Goal: Task Accomplishment & Management: Use online tool/utility

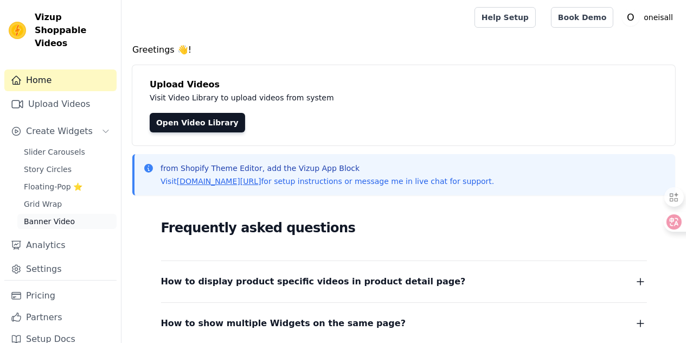
click at [48, 217] on span "Banner Video" at bounding box center [49, 221] width 51 height 11
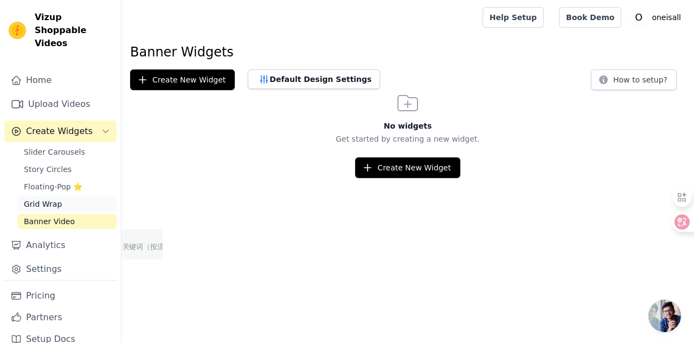
click at [42, 206] on span "Grid Wrap" at bounding box center [43, 203] width 38 height 11
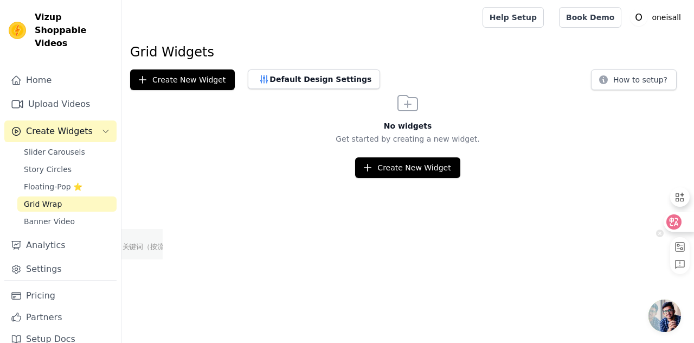
click at [679, 219] on icon at bounding box center [674, 221] width 11 height 11
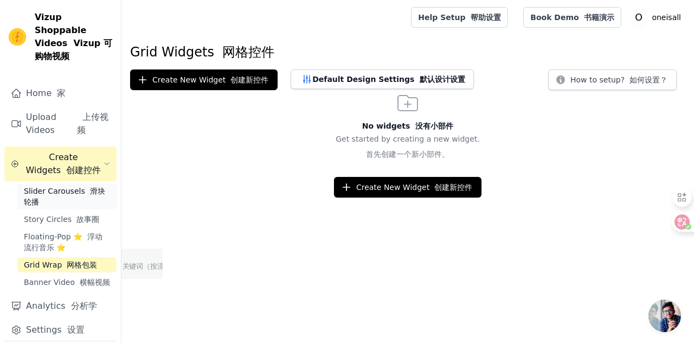
click at [59, 207] on span "Slider Carousels 滑块轮播" at bounding box center [67, 196] width 86 height 22
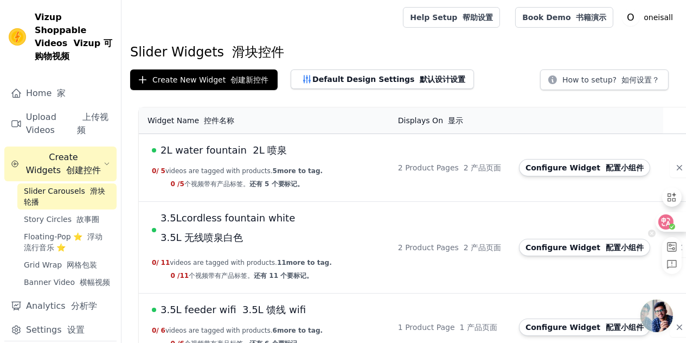
click at [672, 219] on icon at bounding box center [665, 221] width 15 height 15
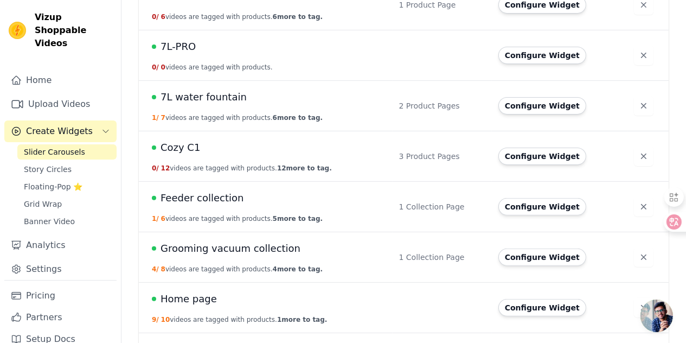
scroll to position [434, 0]
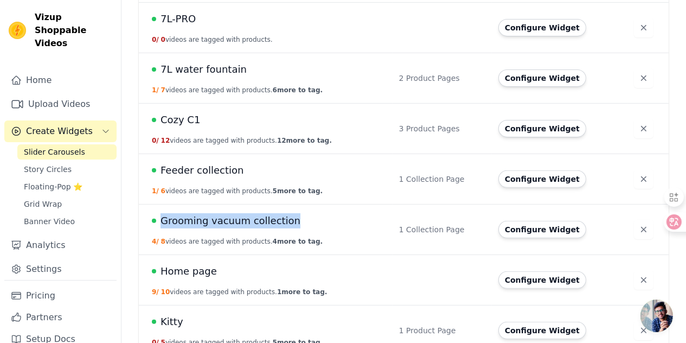
drag, startPoint x: 306, startPoint y: 220, endPoint x: 161, endPoint y: 215, distance: 146.0
click at [161, 215] on div "Grooming vacuum collection" at bounding box center [269, 220] width 234 height 15
copy span "Grooming vacuum collection"
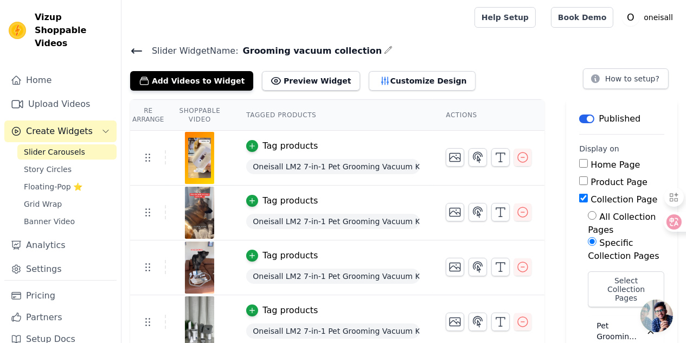
click at [297, 168] on span "Oneisall LM2 7-in-1 Pet Grooming Vacuum Kit" at bounding box center [333, 166] width 174 height 15
click at [249, 143] on icon "button" at bounding box center [252, 146] width 8 height 8
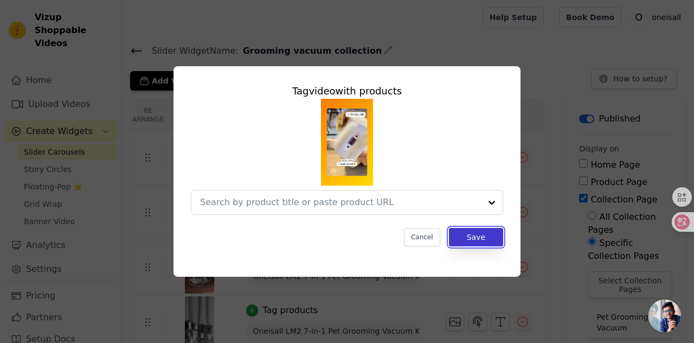
click at [474, 239] on button "Save" at bounding box center [476, 237] width 54 height 18
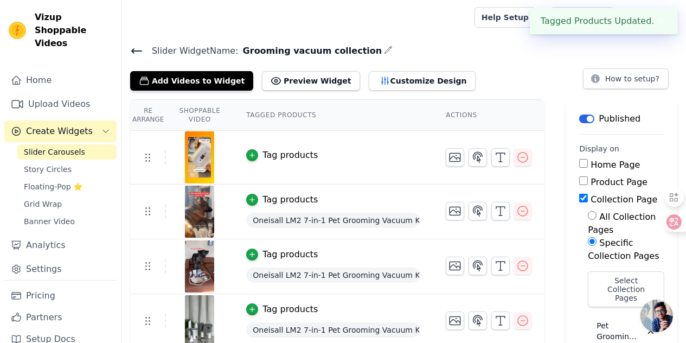
click at [258, 221] on span "Oneisall LM2 7-in-1 Pet Grooming Vacuum Kit" at bounding box center [333, 220] width 174 height 15
click at [250, 201] on icon "button" at bounding box center [252, 200] width 8 height 8
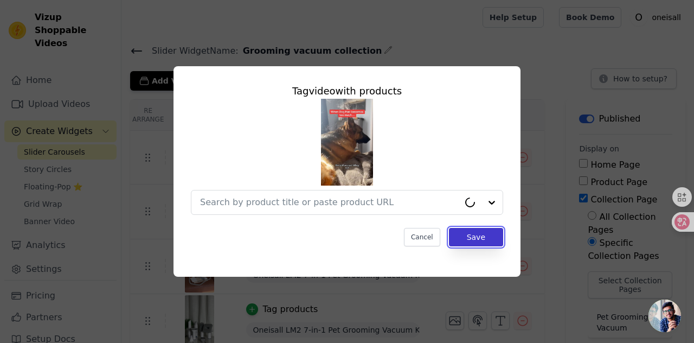
click at [467, 238] on button "Save" at bounding box center [476, 237] width 54 height 18
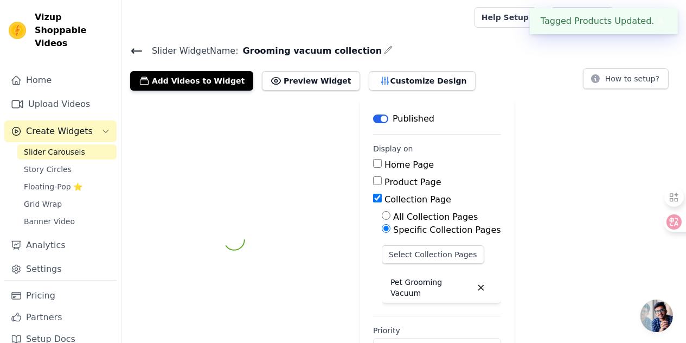
click at [656, 21] on button "✖" at bounding box center [661, 21] width 12 height 13
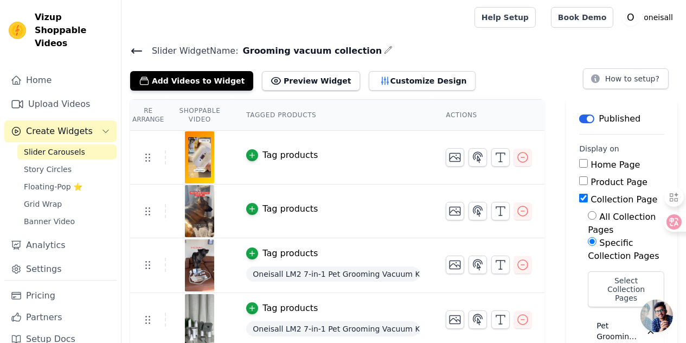
click at [369, 267] on span "Oneisall LM2 7-in-1 Pet Grooming Vacuum Kit" at bounding box center [333, 273] width 174 height 15
click at [251, 252] on icon "button" at bounding box center [252, 253] width 5 height 5
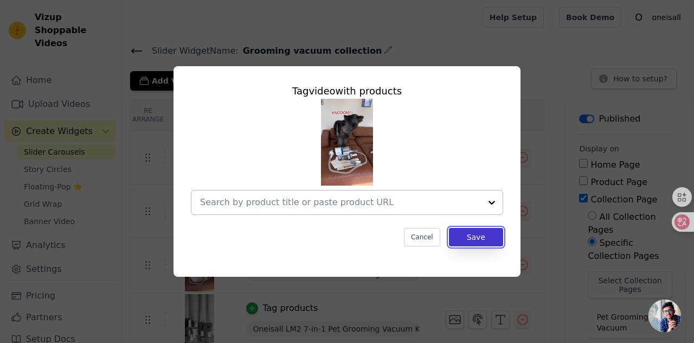
click at [458, 243] on button "Save" at bounding box center [476, 237] width 54 height 18
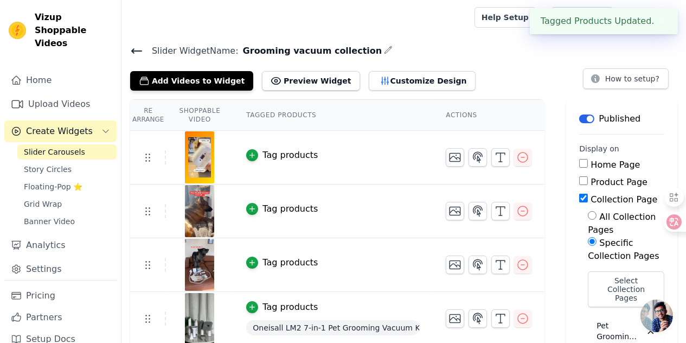
click at [662, 21] on button "✖" at bounding box center [661, 21] width 12 height 13
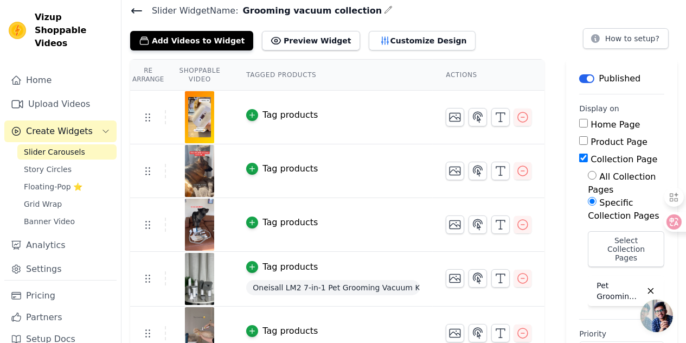
scroll to position [54, 0]
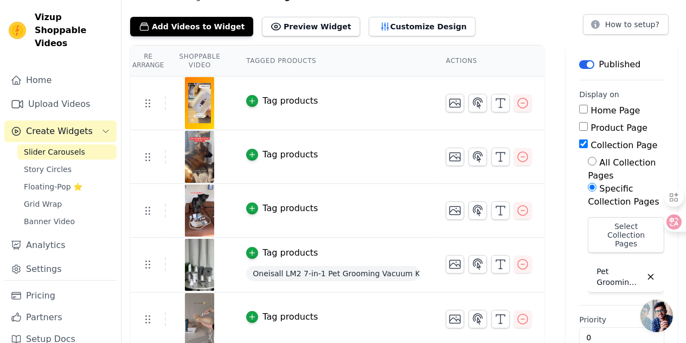
click at [278, 275] on span "Oneisall LM2 7-in-1 Pet Grooming Vacuum Kit" at bounding box center [333, 273] width 174 height 15
click at [256, 252] on button "Tag products" at bounding box center [282, 252] width 72 height 13
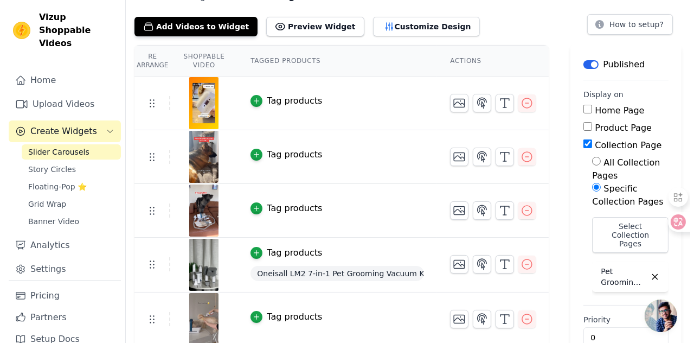
scroll to position [0, 0]
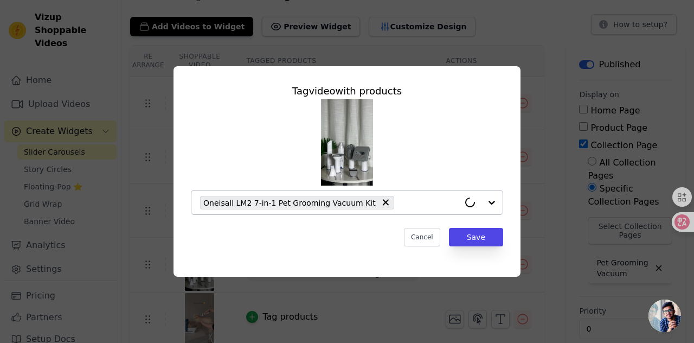
drag, startPoint x: 380, startPoint y: 203, endPoint x: 392, endPoint y: 209, distance: 13.3
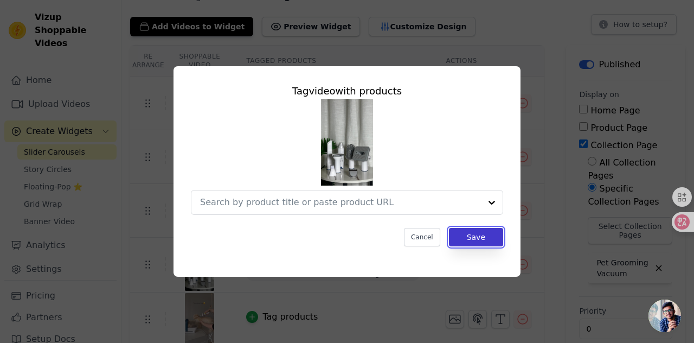
click at [477, 238] on button "Save" at bounding box center [476, 237] width 54 height 18
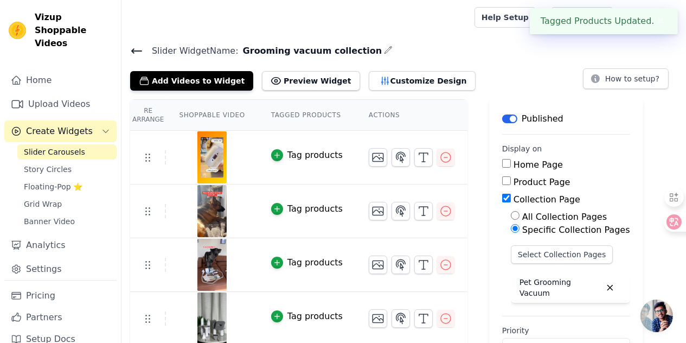
click at [126, 56] on div "Slider Widget Name: Grooming vacuum collection Add Videos to Widget Preview Wid…" at bounding box center [403, 66] width 564 height 47
click at [136, 53] on icon at bounding box center [136, 50] width 13 height 13
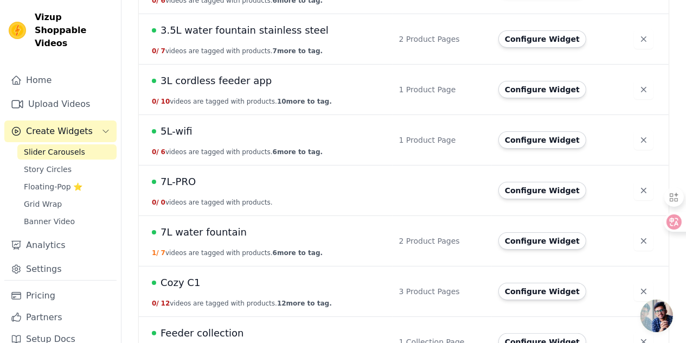
scroll to position [380, 0]
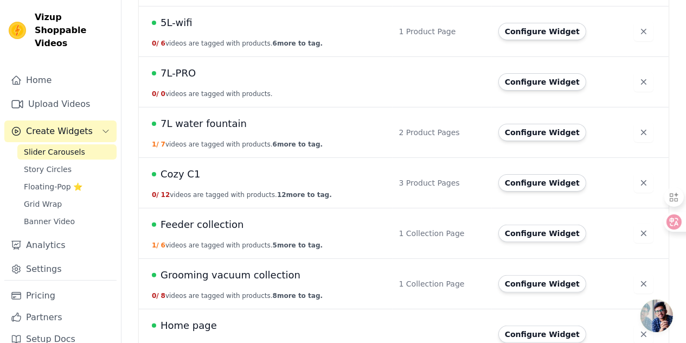
click at [220, 273] on span "Grooming vacuum collection" at bounding box center [231, 274] width 140 height 15
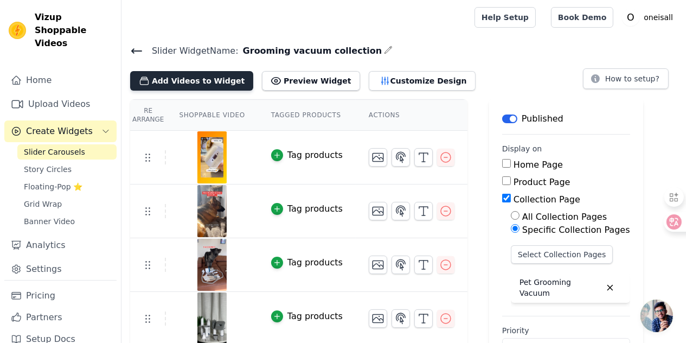
click at [222, 76] on button "Add Videos to Widget" at bounding box center [191, 81] width 123 height 20
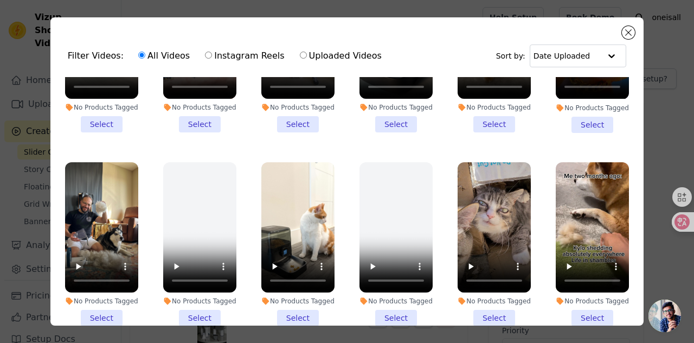
scroll to position [759, 0]
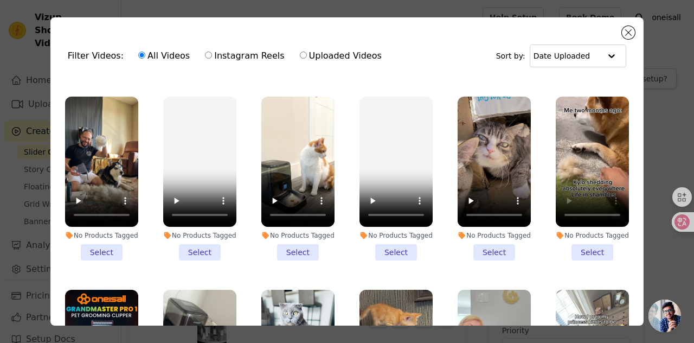
click at [581, 260] on li "No Products Tagged Select" at bounding box center [592, 179] width 73 height 164
click at [0, 0] on input "No Products Tagged Select" at bounding box center [0, 0] width 0 height 0
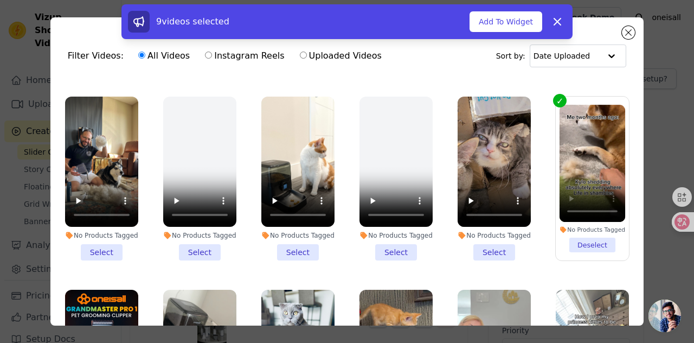
click at [630, 33] on div "9 videos selected Add To Widget Dismiss" at bounding box center [347, 23] width 694 height 39
click at [624, 35] on div "9 videos selected Add To Widget Dismiss" at bounding box center [347, 23] width 694 height 39
click at [506, 28] on button "Add To Widget" at bounding box center [506, 21] width 73 height 21
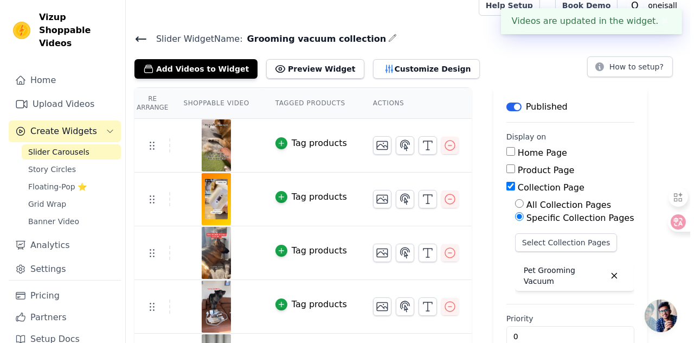
scroll to position [0, 0]
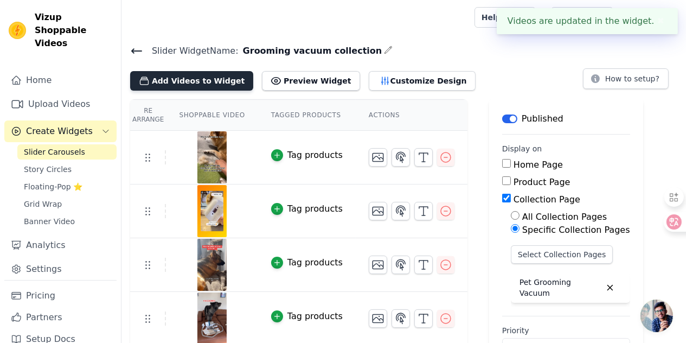
click at [200, 75] on button "Add Videos to Widget" at bounding box center [191, 81] width 123 height 20
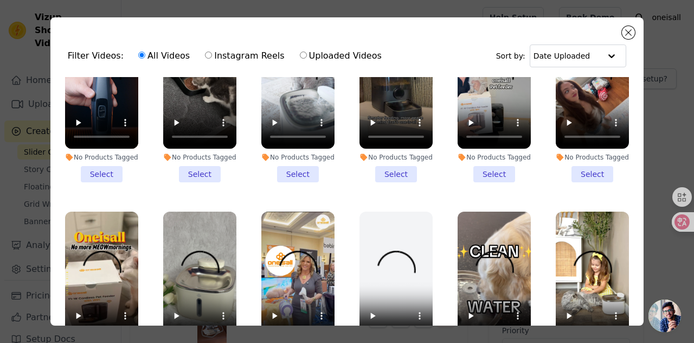
scroll to position [813, 0]
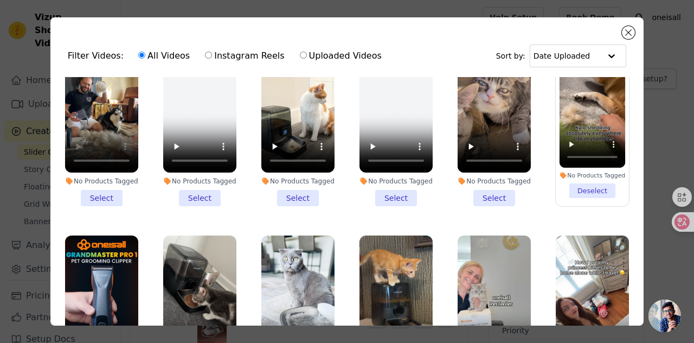
click at [96, 206] on li "No Products Tagged Select" at bounding box center [101, 124] width 73 height 164
click at [0, 0] on input "No Products Tagged Select" at bounding box center [0, 0] width 0 height 0
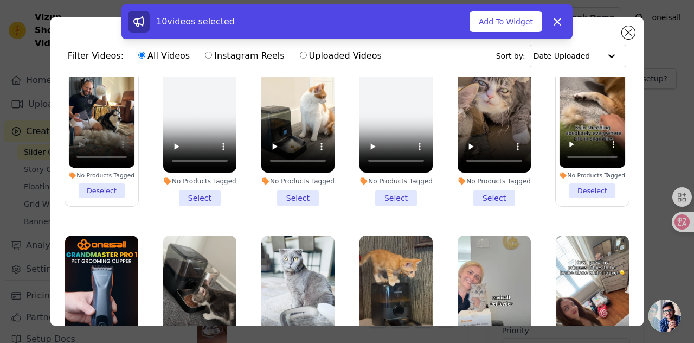
drag, startPoint x: 489, startPoint y: 21, endPoint x: 442, endPoint y: 75, distance: 71.9
click at [489, 21] on button "Add To Widget" at bounding box center [506, 21] width 73 height 21
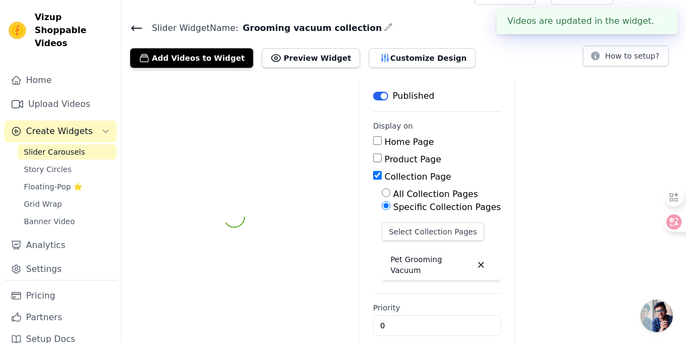
scroll to position [35, 0]
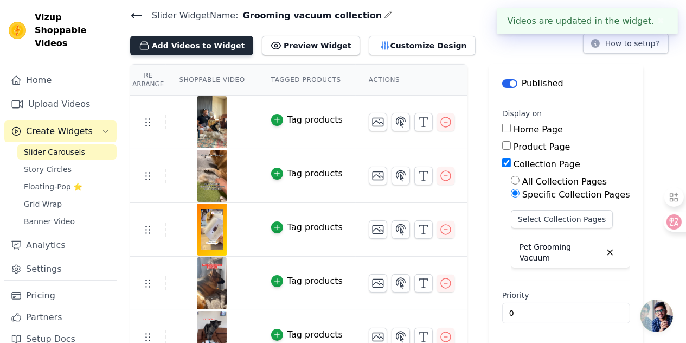
click at [205, 50] on button "Add Videos to Widget" at bounding box center [191, 46] width 123 height 20
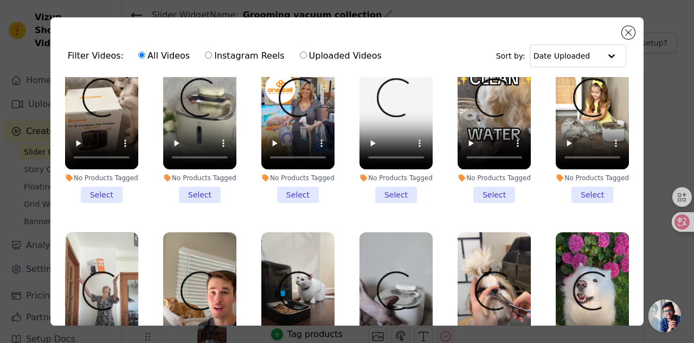
scroll to position [1139, 0]
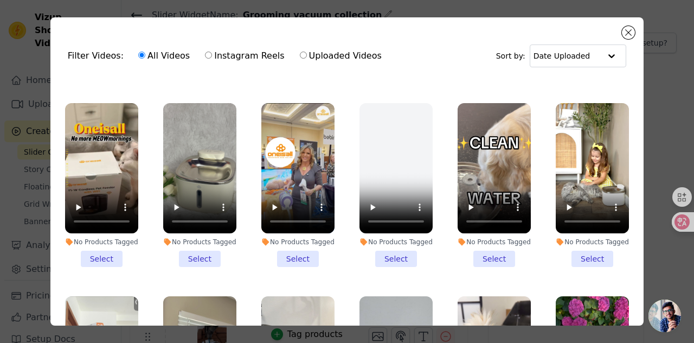
click at [198, 267] on li "No Products Tagged Select" at bounding box center [199, 185] width 73 height 164
click at [0, 0] on input "No Products Tagged Select" at bounding box center [0, 0] width 0 height 0
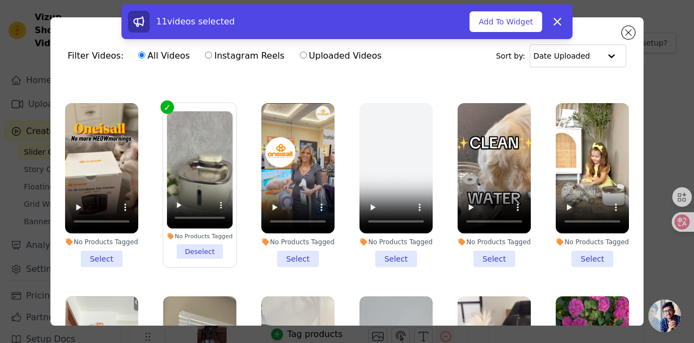
click at [486, 267] on li "No Products Tagged Select" at bounding box center [494, 185] width 73 height 164
click at [0, 0] on input "No Products Tagged Select" at bounding box center [0, 0] width 0 height 0
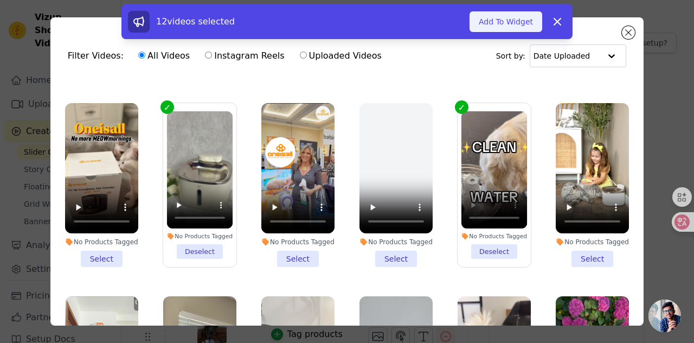
click at [521, 20] on button "Add To Widget" at bounding box center [506, 21] width 73 height 21
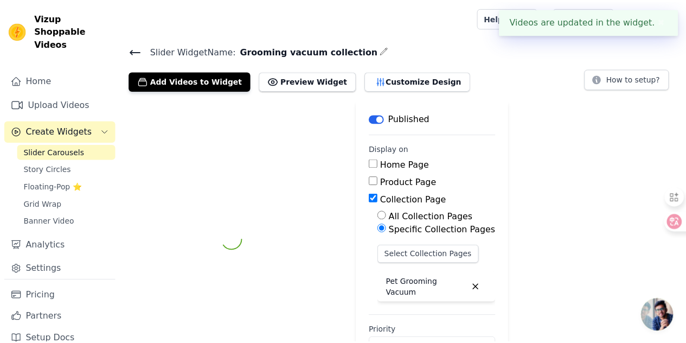
scroll to position [35, 0]
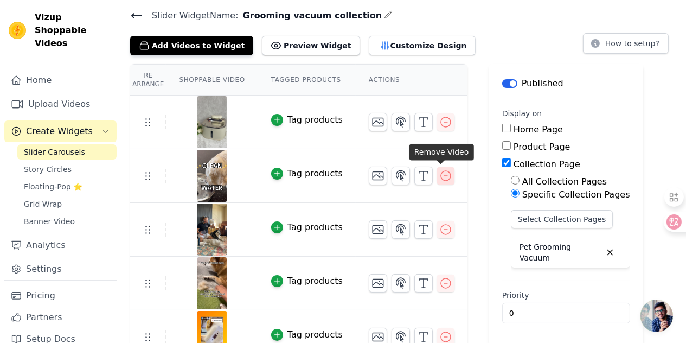
click at [448, 169] on button "button" at bounding box center [445, 175] width 17 height 17
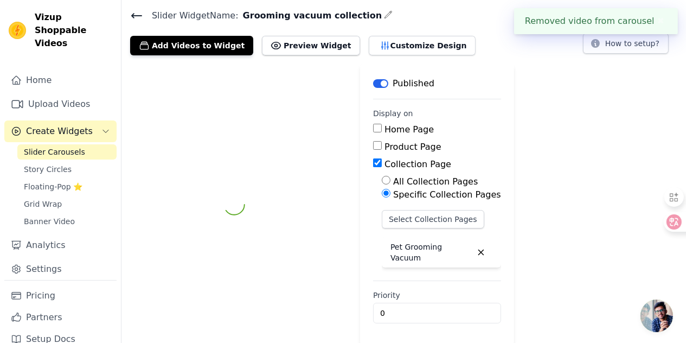
click at [441, 120] on fieldset "Display on Home Page Product Page Collection Page All Collection Pages Specific…" at bounding box center [437, 190] width 128 height 164
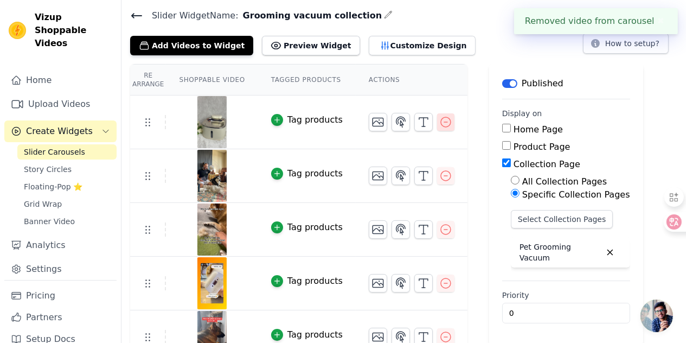
click at [448, 123] on button "button" at bounding box center [445, 121] width 17 height 17
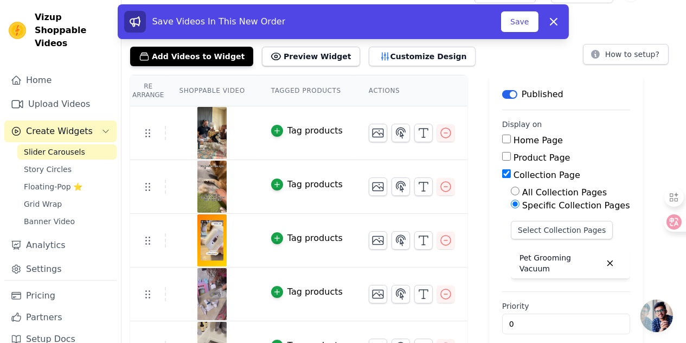
scroll to position [0, 0]
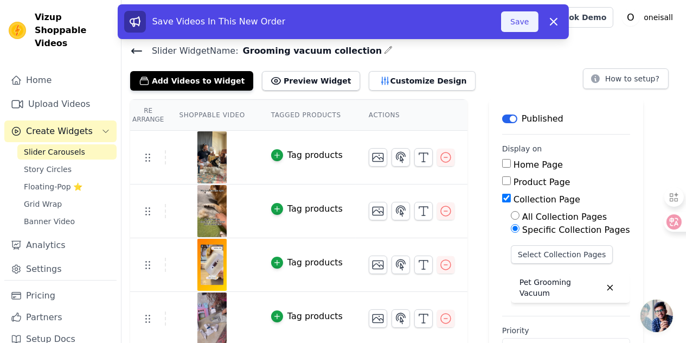
click at [518, 18] on button "Save" at bounding box center [519, 21] width 37 height 21
click at [513, 22] on button "Save" at bounding box center [519, 21] width 37 height 21
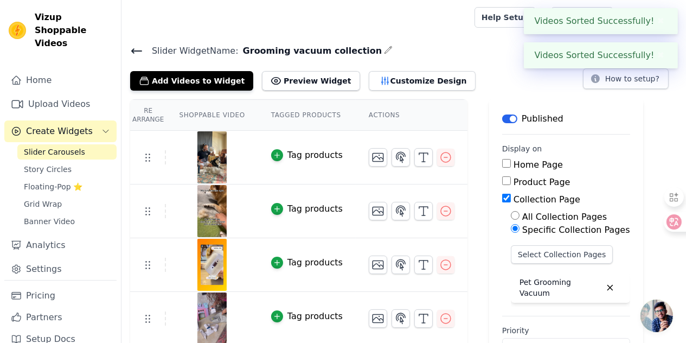
click at [666, 20] on button "✖" at bounding box center [661, 21] width 12 height 13
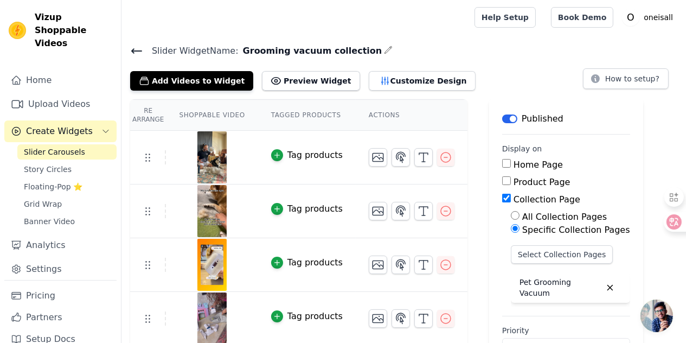
click at [52, 151] on span "Slider Carousels" at bounding box center [54, 151] width 61 height 11
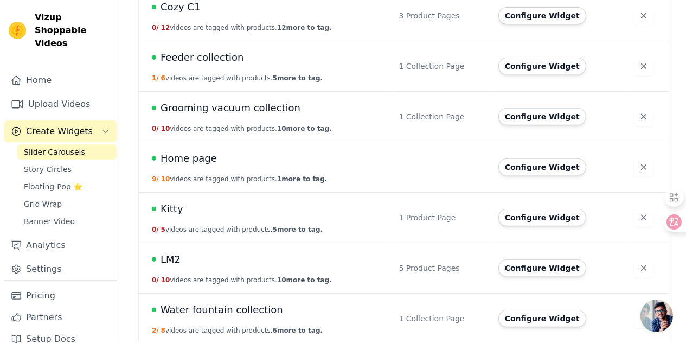
scroll to position [547, 0]
click at [187, 156] on span "Home page" at bounding box center [189, 157] width 56 height 15
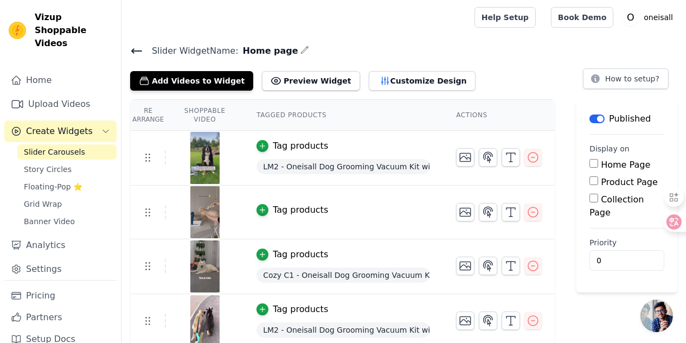
click at [144, 52] on span "Slider Widget Name:" at bounding box center [190, 50] width 95 height 13
click at [138, 53] on icon at bounding box center [136, 50] width 13 height 13
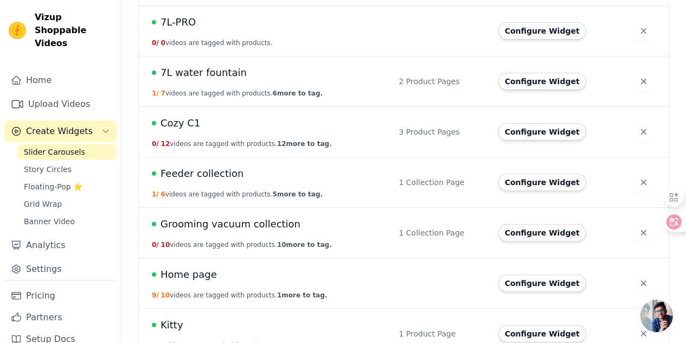
scroll to position [547, 0]
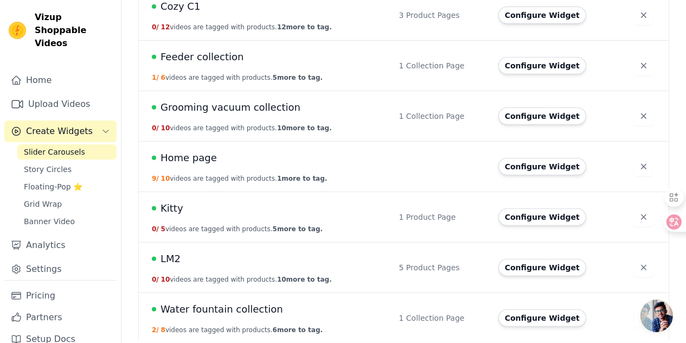
click at [177, 256] on span "LM2" at bounding box center [171, 258] width 20 height 15
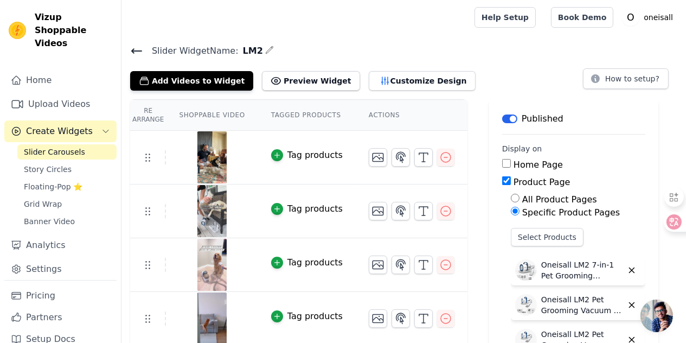
click at [136, 51] on icon at bounding box center [136, 50] width 13 height 13
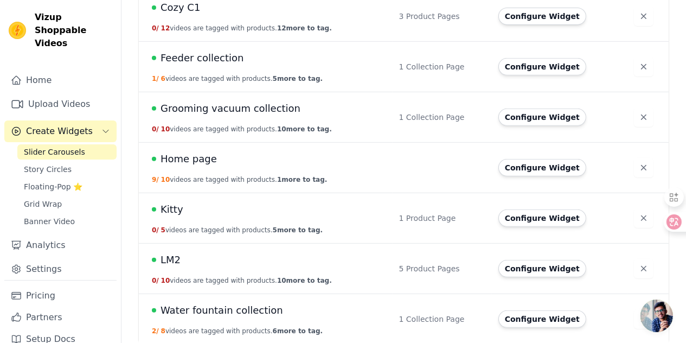
scroll to position [547, 0]
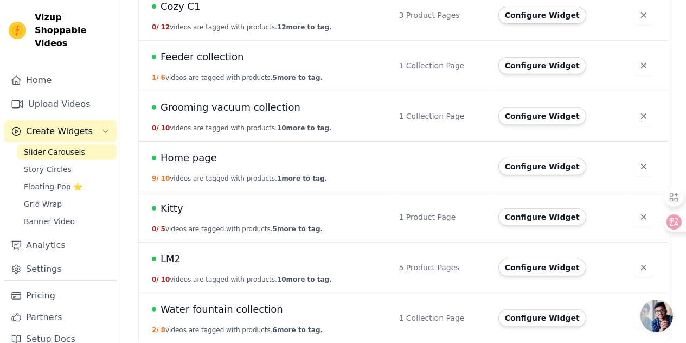
click at [187, 150] on span "Home page" at bounding box center [189, 157] width 56 height 15
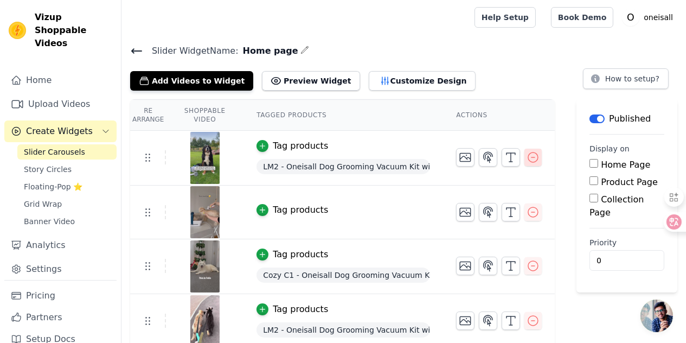
click at [534, 155] on icon "button" at bounding box center [533, 157] width 13 height 13
click at [537, 157] on icon "button" at bounding box center [533, 157] width 13 height 13
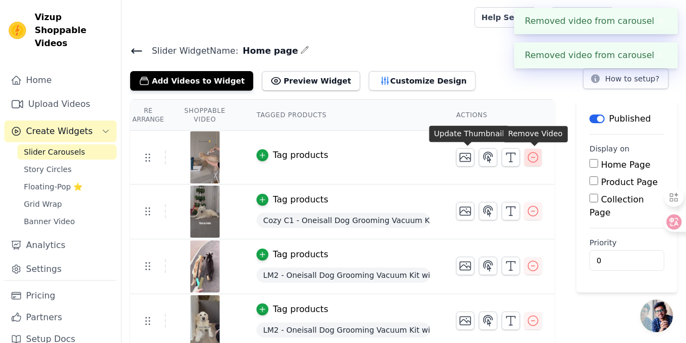
click at [538, 157] on icon "button" at bounding box center [533, 157] width 13 height 13
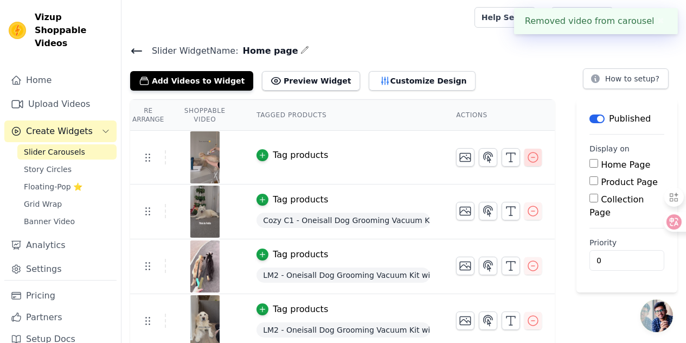
click at [538, 160] on icon "button" at bounding box center [533, 157] width 13 height 13
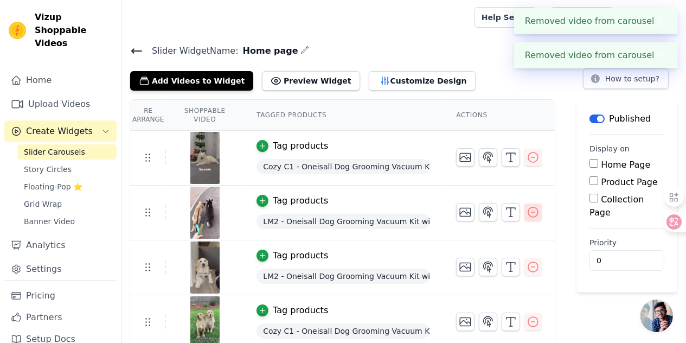
click at [538, 212] on icon "button" at bounding box center [533, 212] width 13 height 13
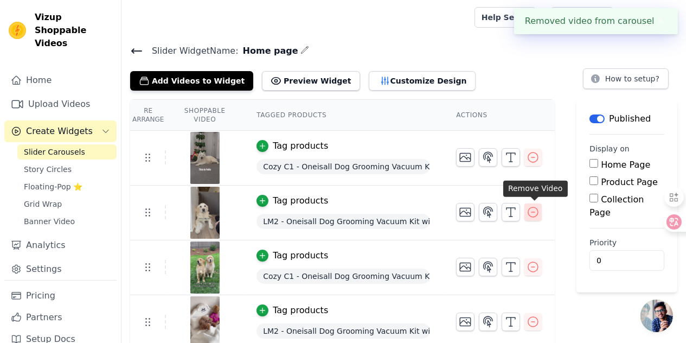
click at [539, 215] on icon "button" at bounding box center [533, 212] width 13 height 13
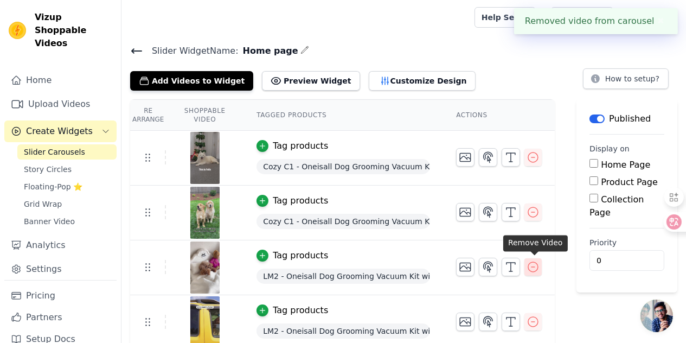
click at [534, 269] on icon "button" at bounding box center [533, 266] width 13 height 13
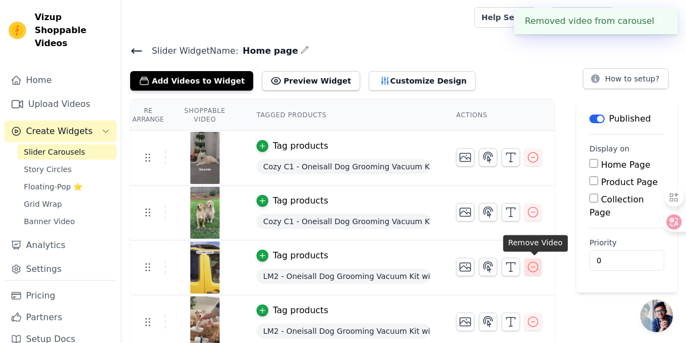
click at [536, 268] on icon "button" at bounding box center [533, 266] width 13 height 13
click at [536, 267] on icon "button" at bounding box center [533, 266] width 13 height 13
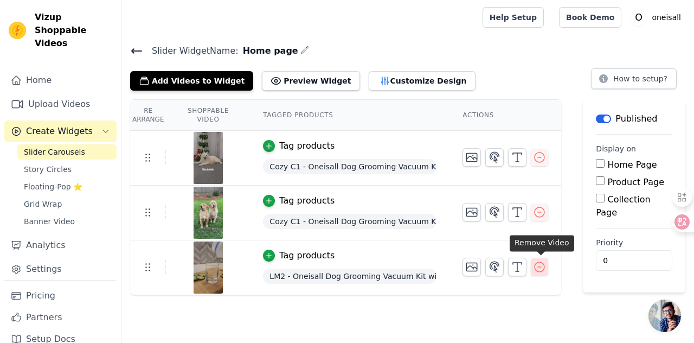
click at [540, 266] on icon "button" at bounding box center [539, 266] width 13 height 13
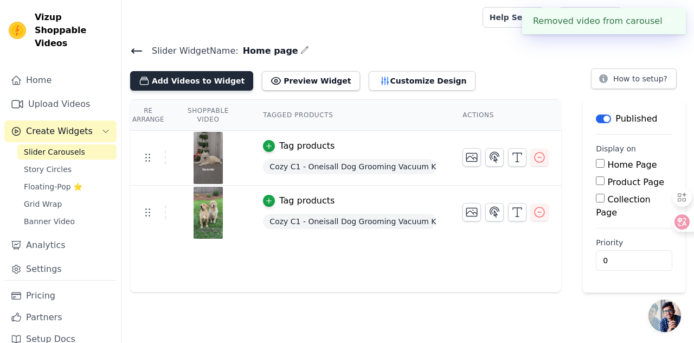
click at [191, 82] on button "Add Videos to Widget" at bounding box center [191, 81] width 123 height 20
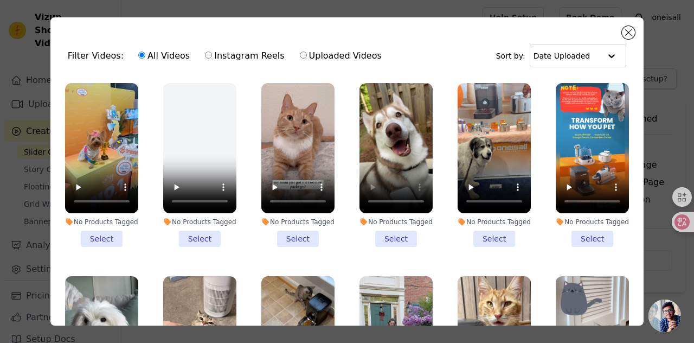
click at [397, 243] on li "No Products Tagged Select" at bounding box center [396, 165] width 73 height 164
click at [0, 0] on input "No Products Tagged Select" at bounding box center [0, 0] width 0 height 0
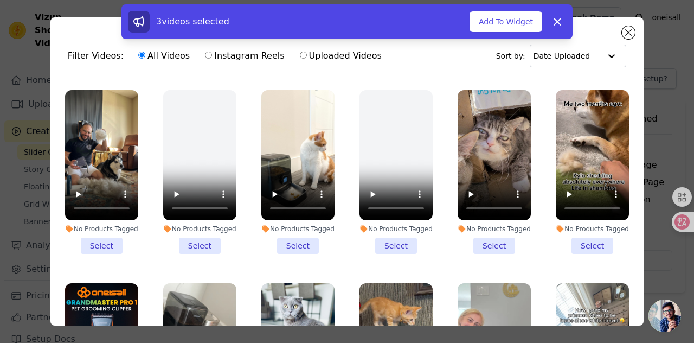
scroll to position [813, 0]
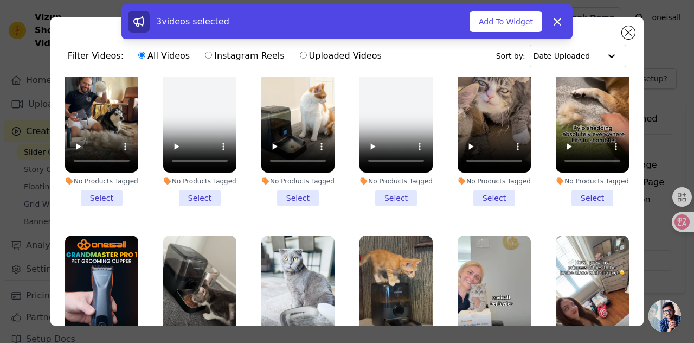
click at [579, 206] on li "No Products Tagged Select" at bounding box center [592, 124] width 73 height 164
click at [0, 0] on input "No Products Tagged Select" at bounding box center [0, 0] width 0 height 0
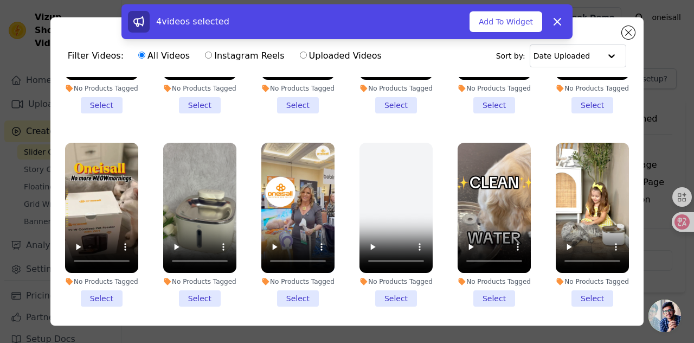
scroll to position [1139, 0]
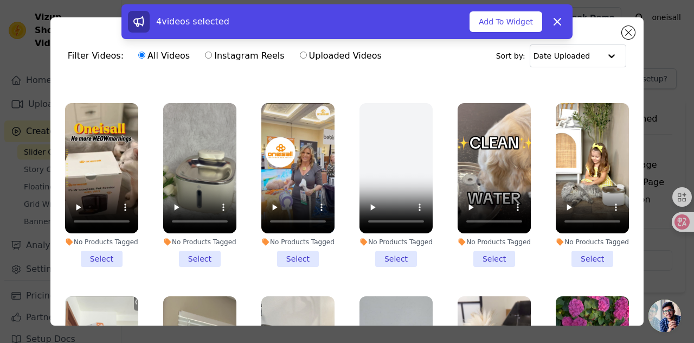
click at [197, 267] on li "No Products Tagged Select" at bounding box center [199, 185] width 73 height 164
click at [0, 0] on input "No Products Tagged Select" at bounding box center [0, 0] width 0 height 0
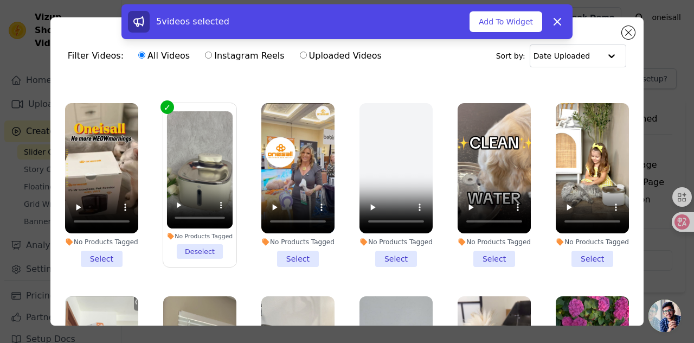
click at [581, 267] on li "No Products Tagged Select" at bounding box center [592, 185] width 73 height 164
click at [0, 0] on input "No Products Tagged Select" at bounding box center [0, 0] width 0 height 0
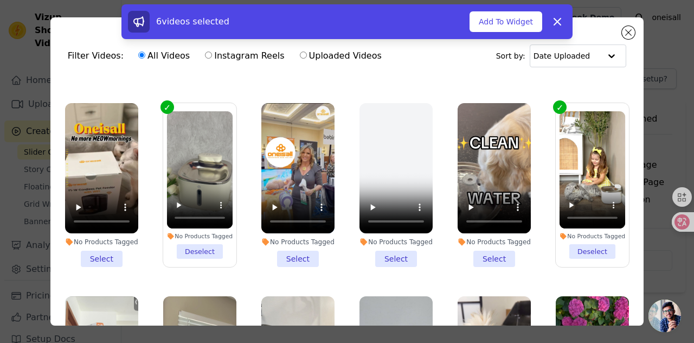
click at [492, 267] on li "No Products Tagged Select" at bounding box center [494, 185] width 73 height 164
click at [0, 0] on input "No Products Tagged Select" at bounding box center [0, 0] width 0 height 0
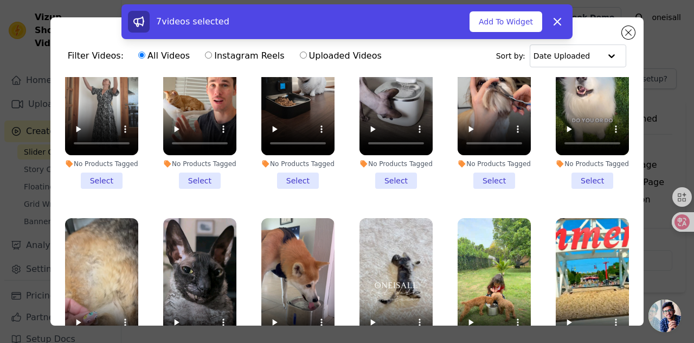
scroll to position [1518, 0]
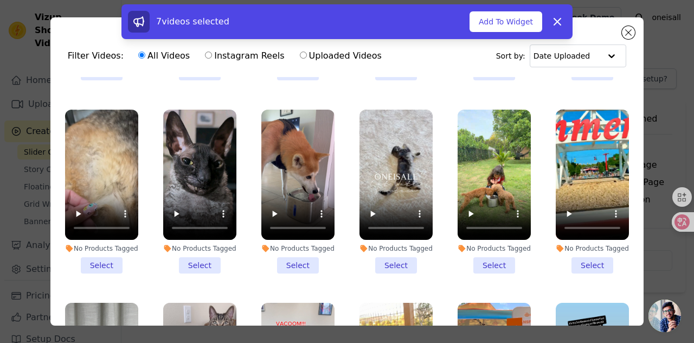
click at [291, 273] on li "No Products Tagged Select" at bounding box center [297, 192] width 73 height 164
click at [0, 0] on input "No Products Tagged Select" at bounding box center [0, 0] width 0 height 0
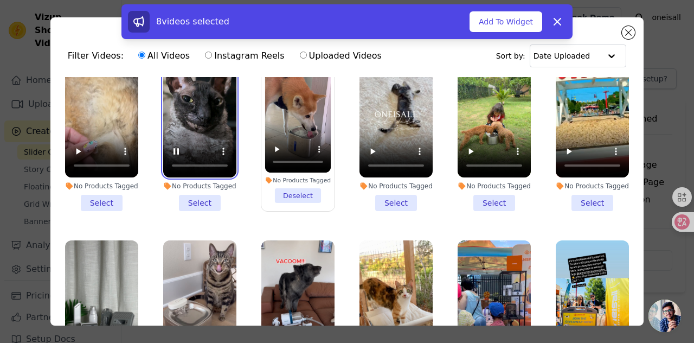
scroll to position [1573, 0]
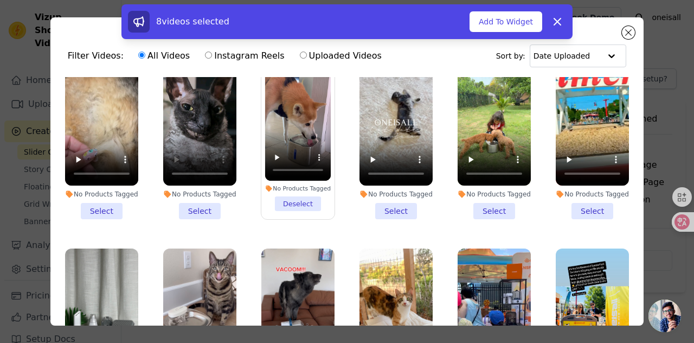
click at [201, 219] on li "No Products Tagged Select" at bounding box center [199, 137] width 73 height 164
click at [0, 0] on input "No Products Tagged Select" at bounding box center [0, 0] width 0 height 0
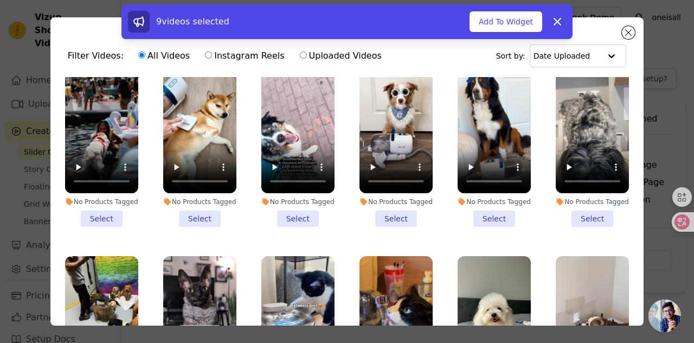
scroll to position [1952, 0]
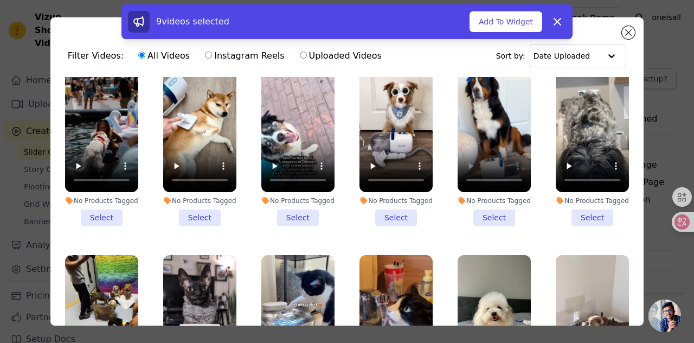
click at [486, 226] on li "No Products Tagged Select" at bounding box center [494, 144] width 73 height 164
click at [0, 0] on input "No Products Tagged Select" at bounding box center [0, 0] width 0 height 0
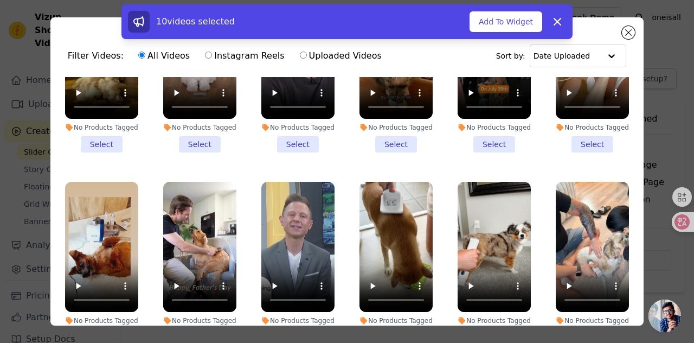
scroll to position [4915, 0]
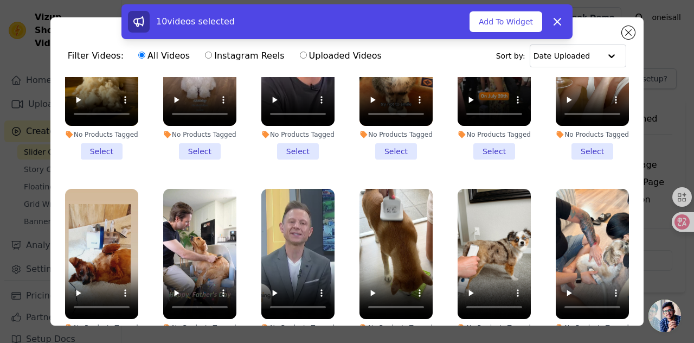
click at [198, 159] on li "No Products Tagged Select" at bounding box center [199, 78] width 73 height 164
click at [0, 0] on input "No Products Tagged Select" at bounding box center [0, 0] width 0 height 0
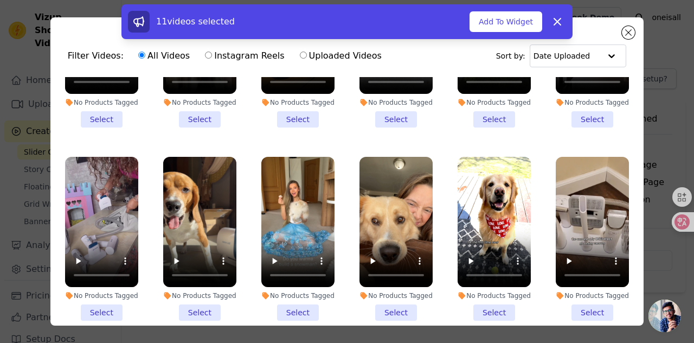
scroll to position [5512, 0]
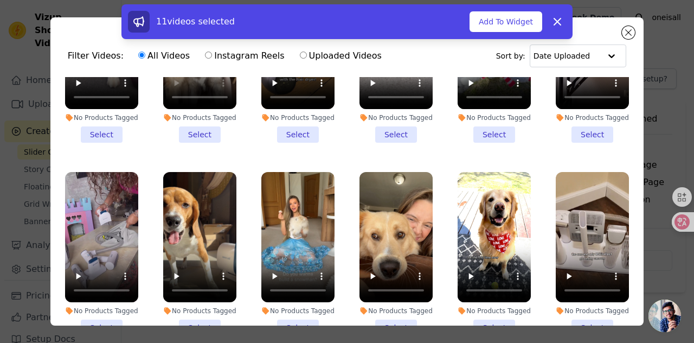
click at [203, 143] on li "No Products Tagged Select" at bounding box center [199, 61] width 73 height 164
click at [0, 0] on input "No Products Tagged Select" at bounding box center [0, 0] width 0 height 0
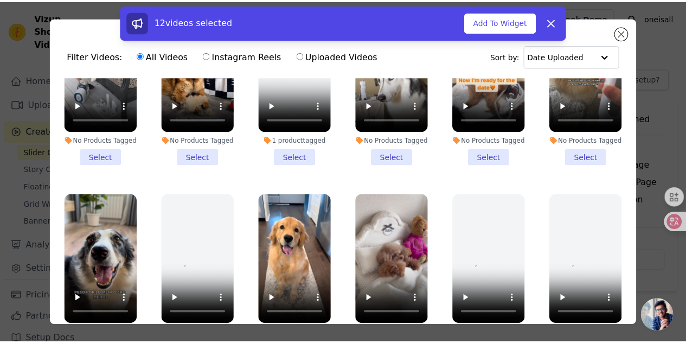
scroll to position [8054, 0]
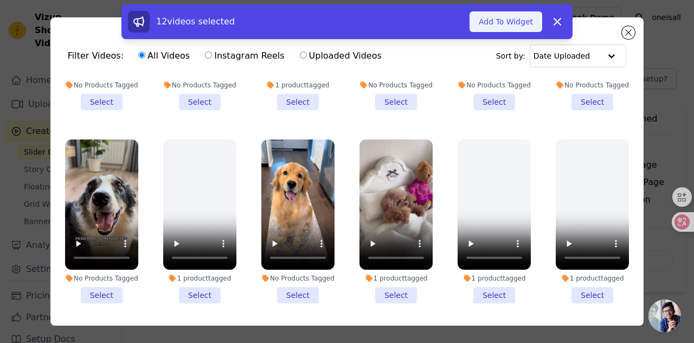
click at [513, 22] on button "Add To Widget" at bounding box center [506, 21] width 73 height 21
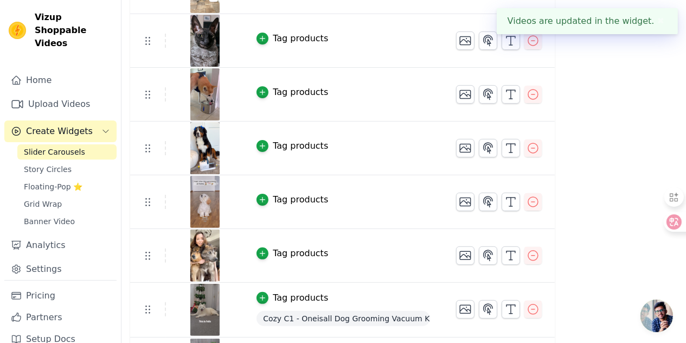
scroll to position [431, 0]
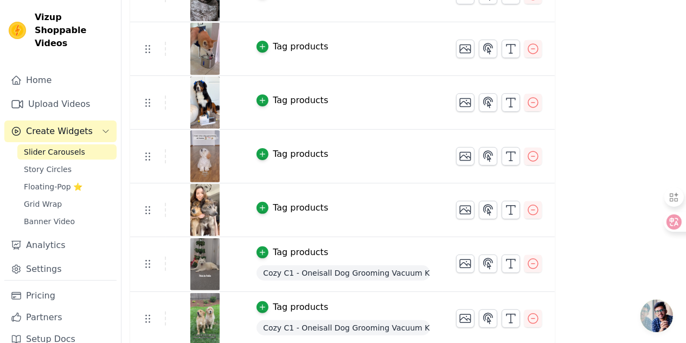
click at [302, 203] on div "Tag products" at bounding box center [300, 207] width 55 height 13
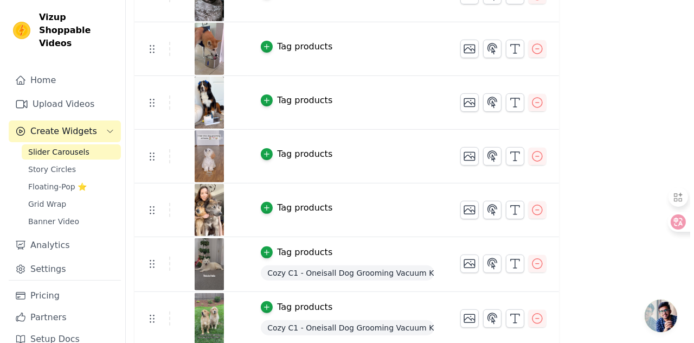
scroll to position [0, 0]
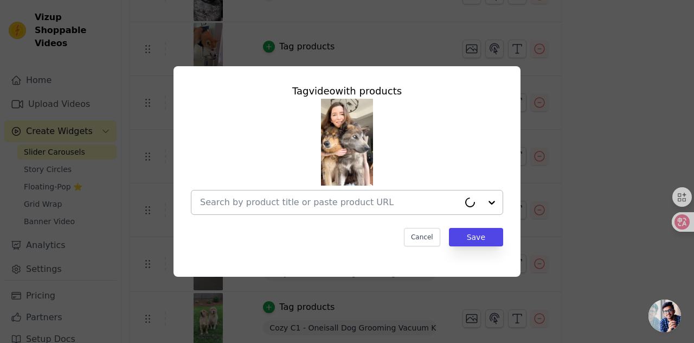
click at [287, 200] on input "text" at bounding box center [329, 202] width 259 height 13
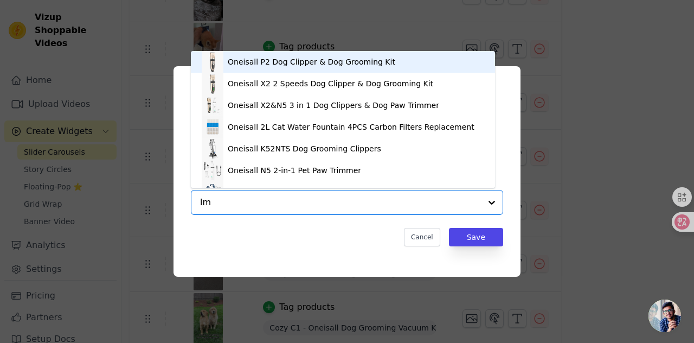
type input "lm2"
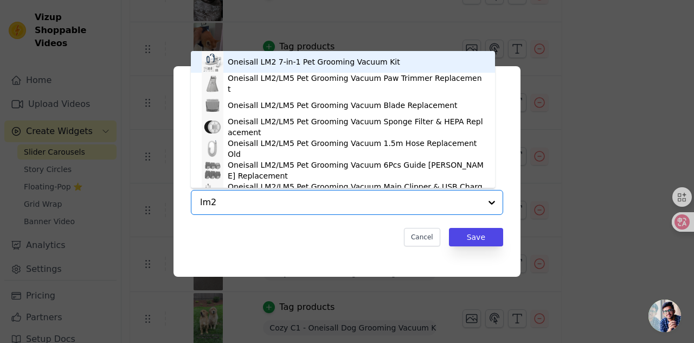
click at [273, 63] on div "Oneisall LM2 7-in-1 Pet Grooming Vacuum Kit" at bounding box center [314, 61] width 172 height 11
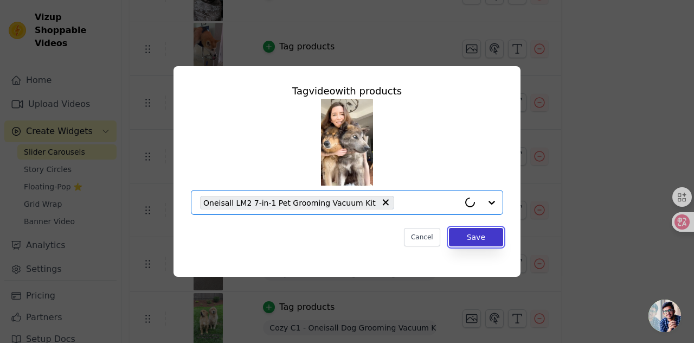
click at [471, 236] on button "Save" at bounding box center [476, 237] width 54 height 18
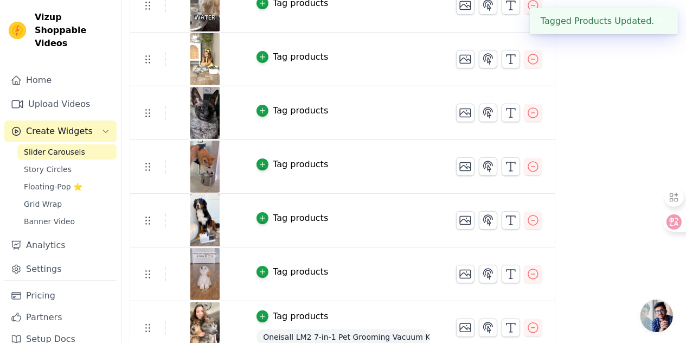
scroll to position [432, 0]
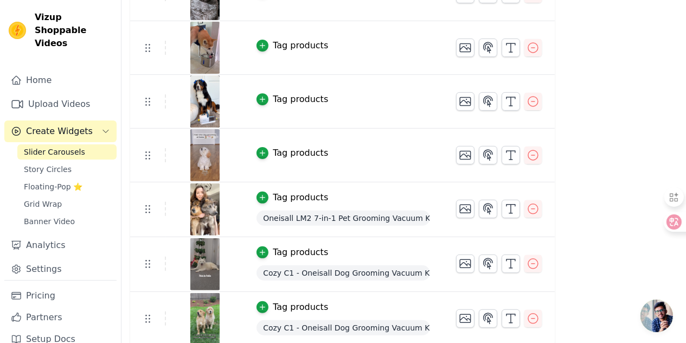
click at [296, 147] on div "Tag products" at bounding box center [300, 152] width 55 height 13
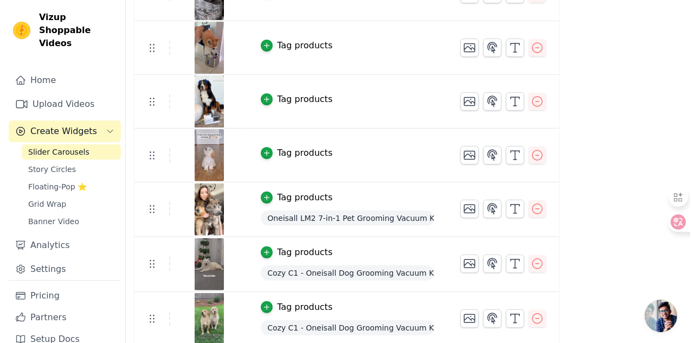
scroll to position [0, 0]
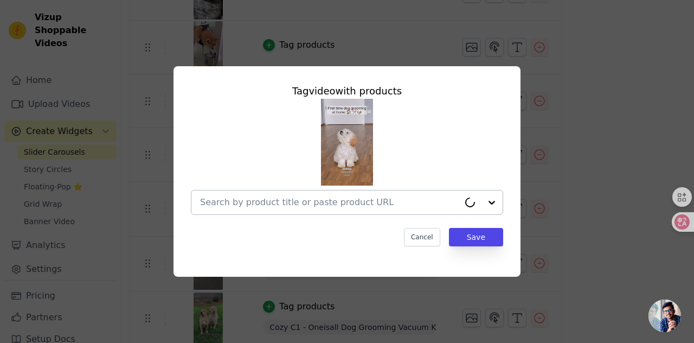
drag, startPoint x: 292, startPoint y: 192, endPoint x: 293, endPoint y: 198, distance: 6.1
click at [292, 193] on div at bounding box center [329, 202] width 259 height 24
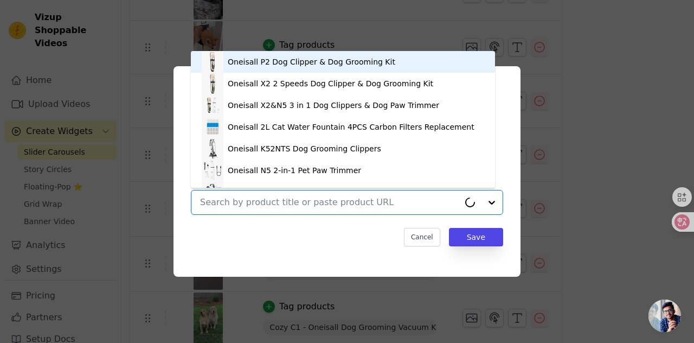
click at [294, 203] on input "text" at bounding box center [329, 202] width 259 height 13
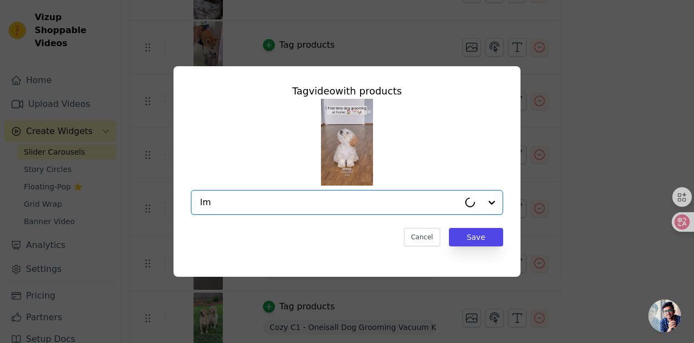
type input "lm2"
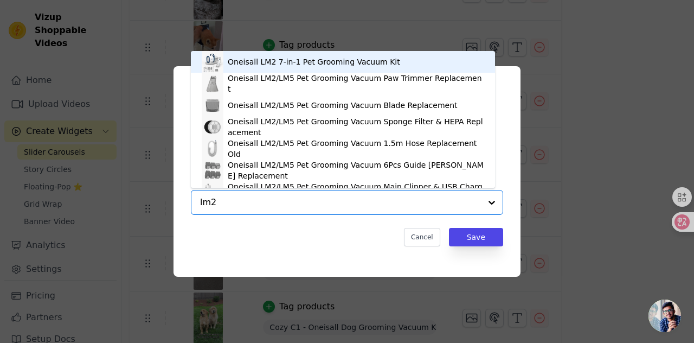
click at [270, 69] on div "Oneisall LM2 7-in-1 Pet Grooming Vacuum Kit" at bounding box center [343, 62] width 283 height 22
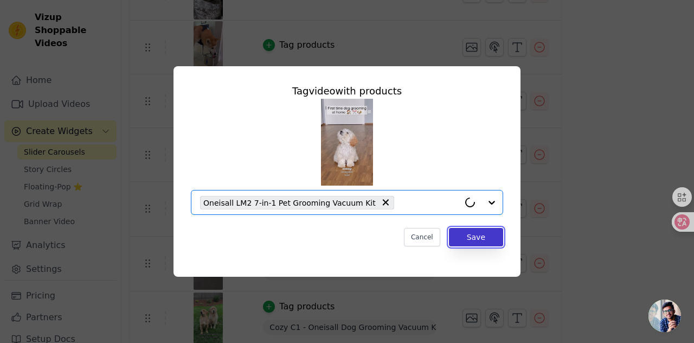
click at [478, 241] on button "Save" at bounding box center [476, 237] width 54 height 18
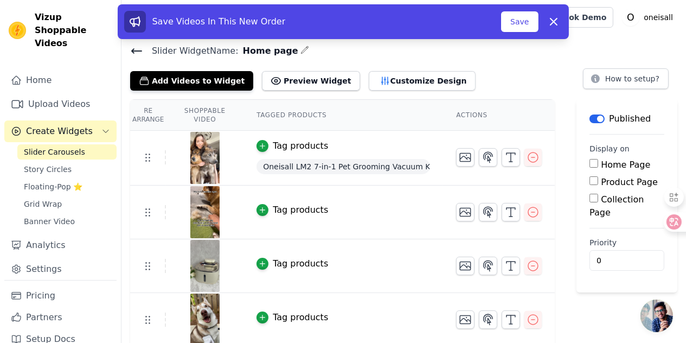
click at [209, 210] on img at bounding box center [205, 212] width 30 height 52
click at [285, 213] on div "Tag products" at bounding box center [300, 209] width 55 height 13
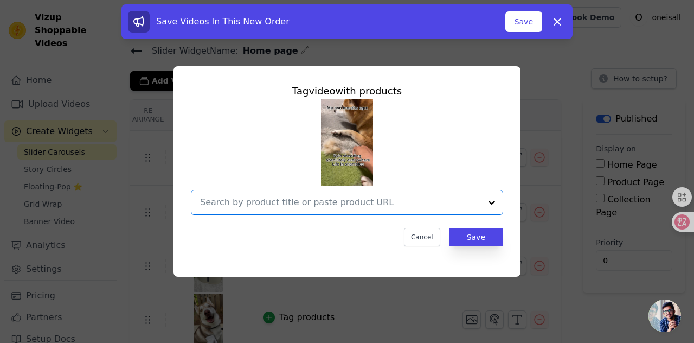
click at [304, 203] on input "text" at bounding box center [340, 202] width 281 height 13
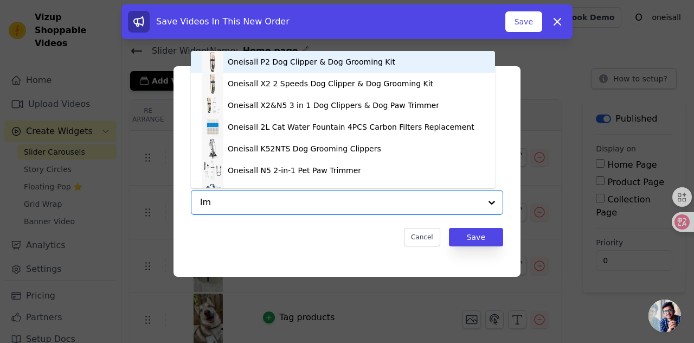
type input "lm2"
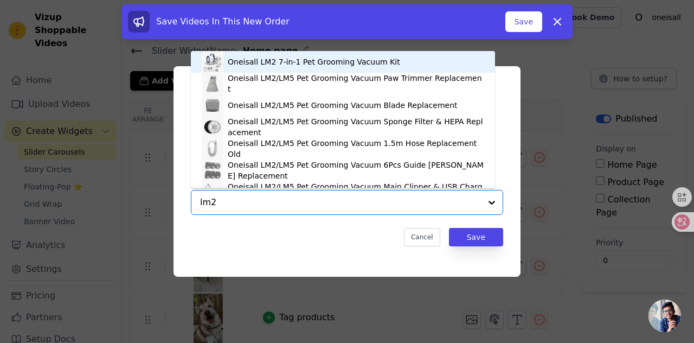
click at [297, 67] on div "Oneisall LM2 7-in-1 Pet Grooming Vacuum Kit" at bounding box center [314, 61] width 172 height 11
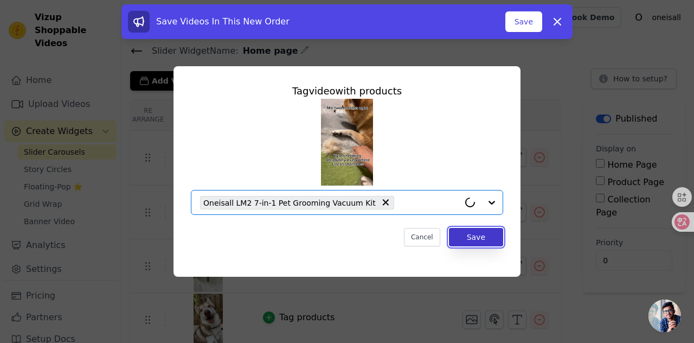
click at [473, 238] on button "Save" at bounding box center [476, 237] width 54 height 18
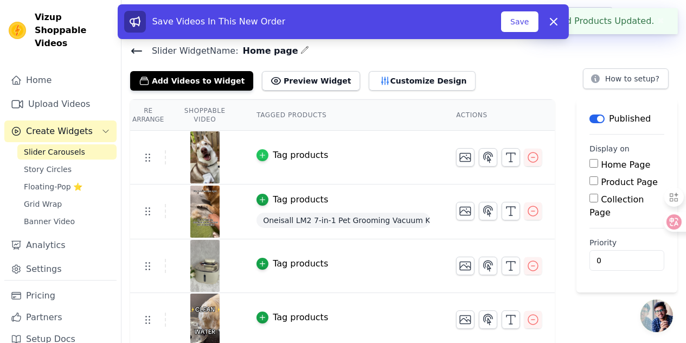
click at [265, 151] on icon "button" at bounding box center [263, 155] width 8 height 8
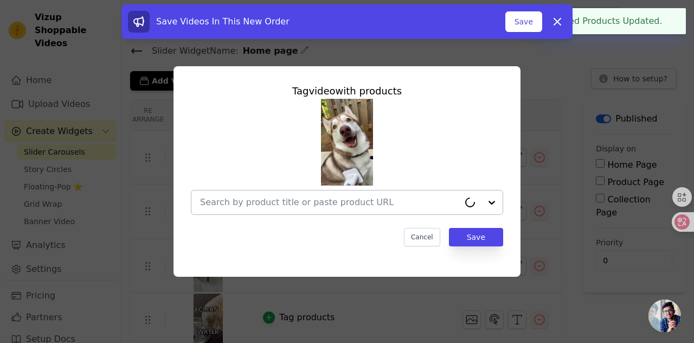
click at [269, 199] on input "text" at bounding box center [329, 202] width 259 height 13
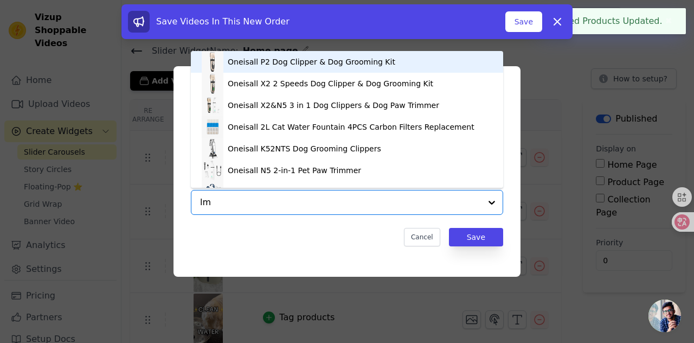
type input "lm2"
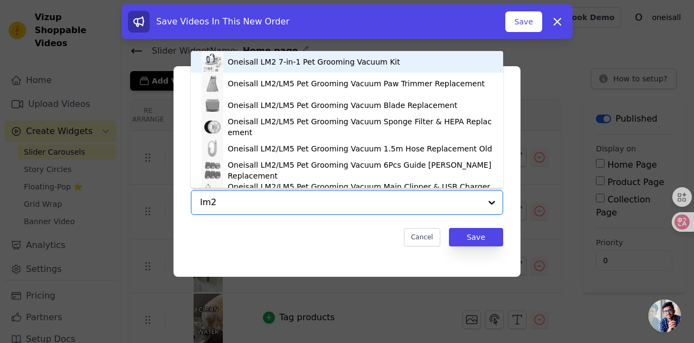
click at [276, 66] on div "Oneisall LM2 7-in-1 Pet Grooming Vacuum Kit" at bounding box center [314, 61] width 172 height 11
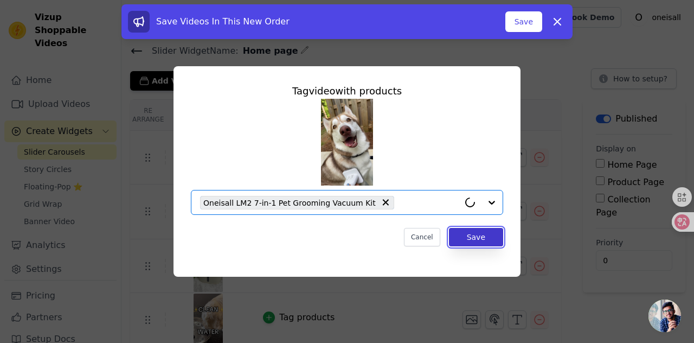
click at [466, 240] on button "Save" at bounding box center [476, 237] width 54 height 18
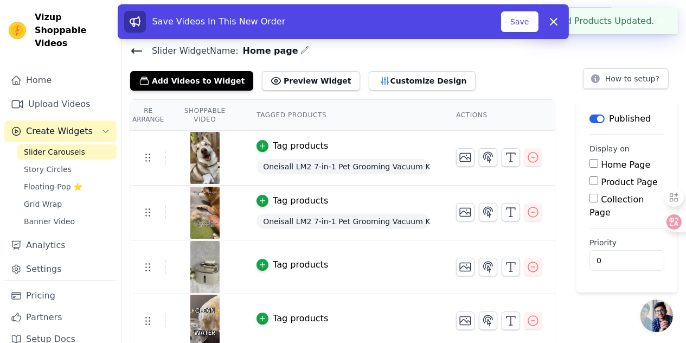
click at [308, 264] on div "Tag products" at bounding box center [300, 264] width 55 height 13
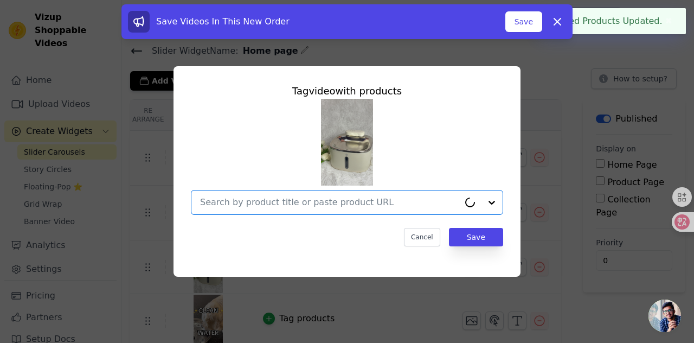
drag, startPoint x: 265, startPoint y: 206, endPoint x: 271, endPoint y: 206, distance: 6.0
click at [266, 207] on input "text" at bounding box center [329, 202] width 259 height 13
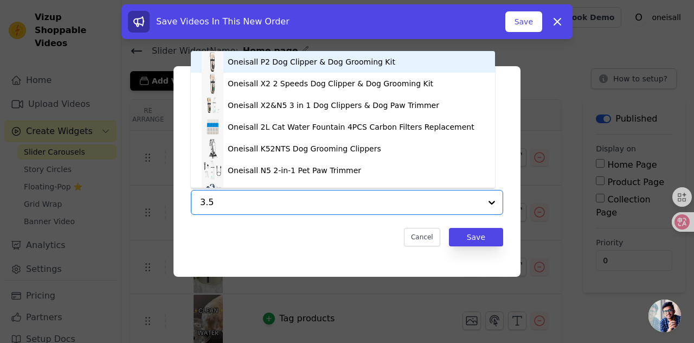
type input "3.5l"
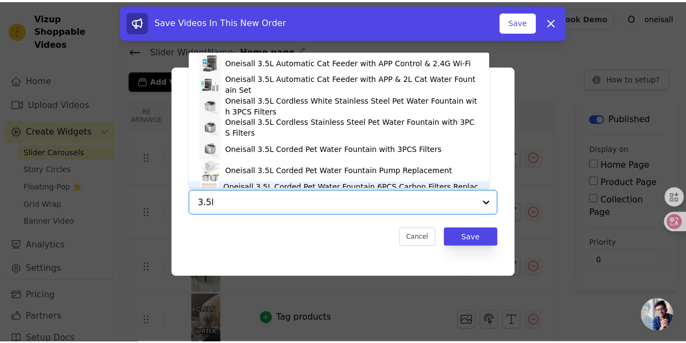
scroll to position [15, 0]
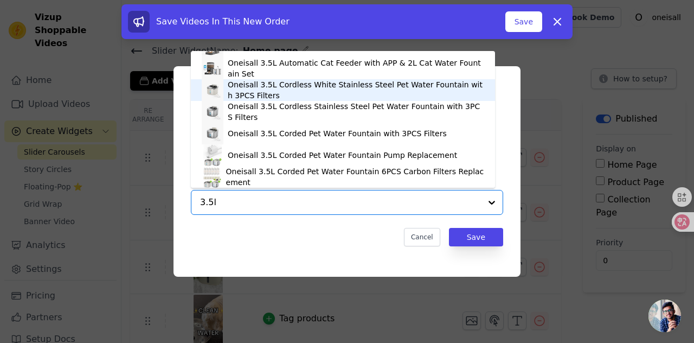
click at [309, 91] on div "Oneisall 3.5L Cordless White Stainless Steel Pet Water Fountain with 3PCS Filte…" at bounding box center [356, 90] width 256 height 22
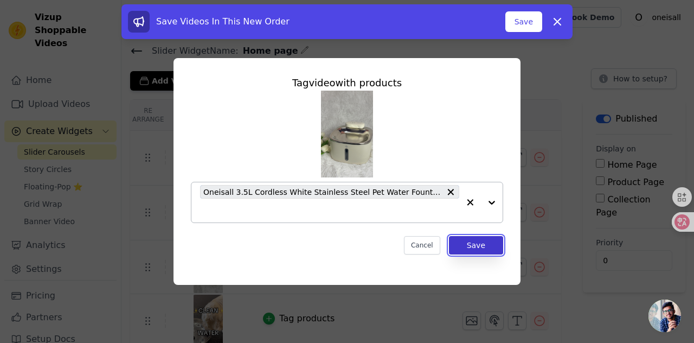
click at [473, 243] on button "Save" at bounding box center [476, 245] width 54 height 18
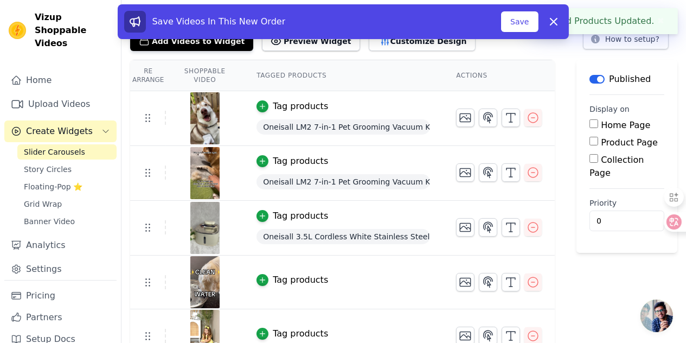
scroll to position [54, 0]
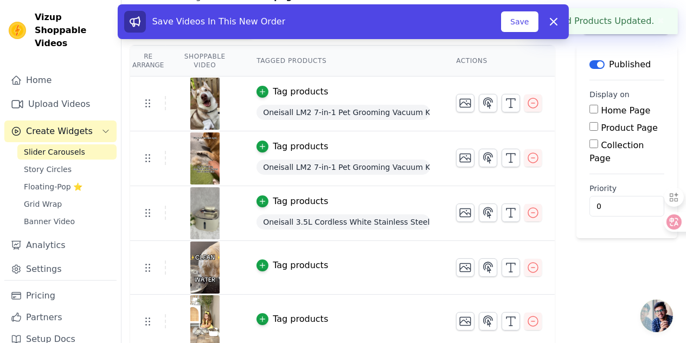
click at [298, 264] on div "Tag products" at bounding box center [300, 265] width 55 height 13
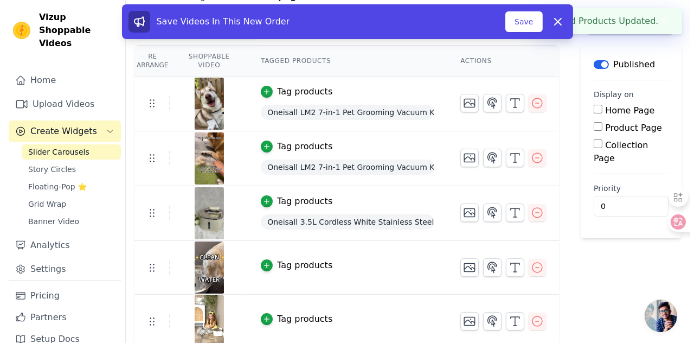
scroll to position [0, 0]
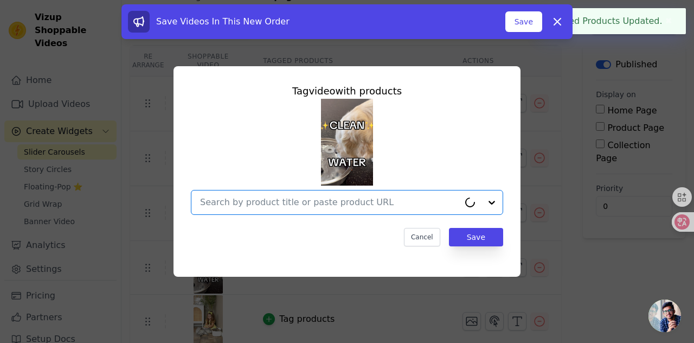
click at [251, 198] on input "text" at bounding box center [329, 202] width 259 height 13
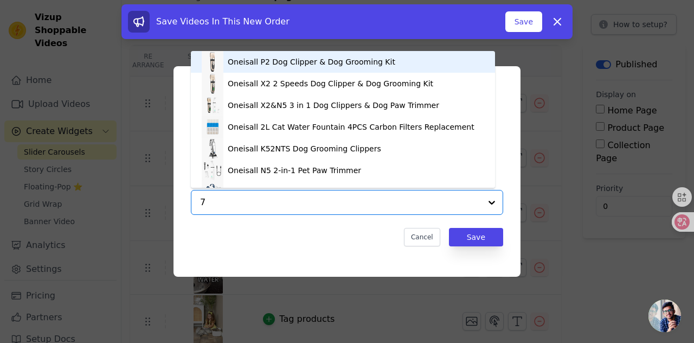
type input "7l"
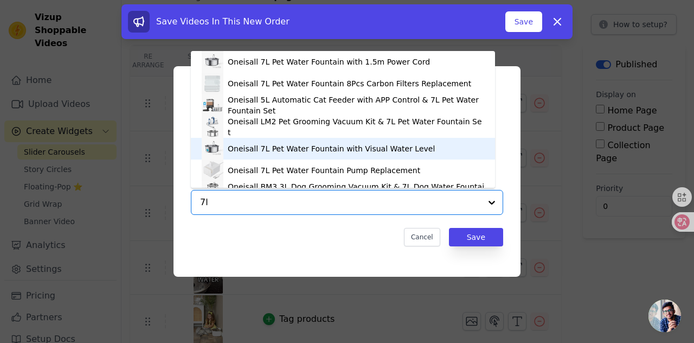
click at [272, 149] on div "Oneisall 7L Pet Water Fountain with Visual Water Level" at bounding box center [331, 148] width 207 height 11
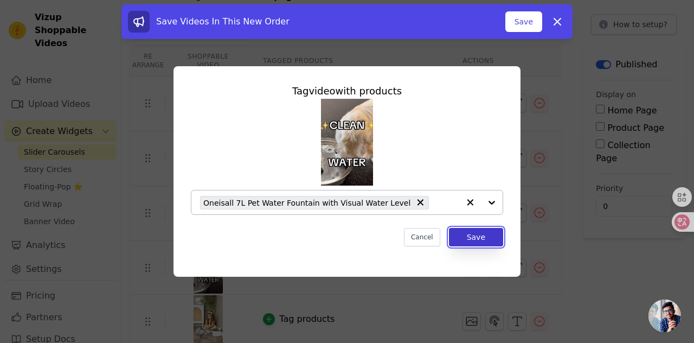
click at [465, 238] on button "Save" at bounding box center [476, 237] width 54 height 18
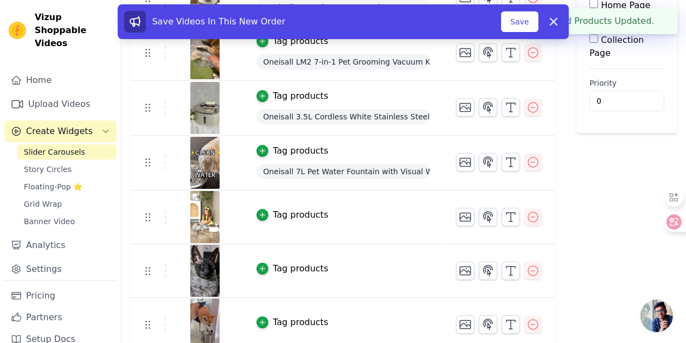
scroll to position [163, 0]
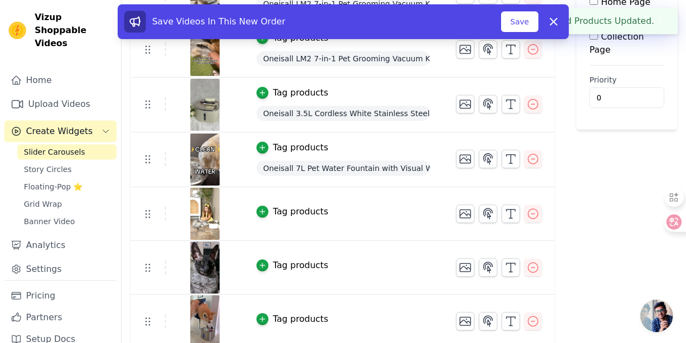
click at [301, 209] on div "Tag products" at bounding box center [300, 211] width 55 height 13
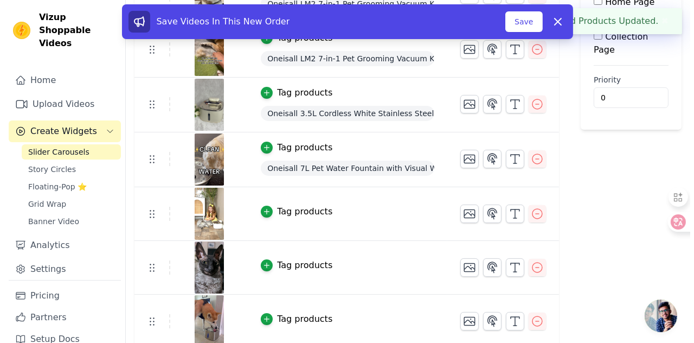
scroll to position [0, 0]
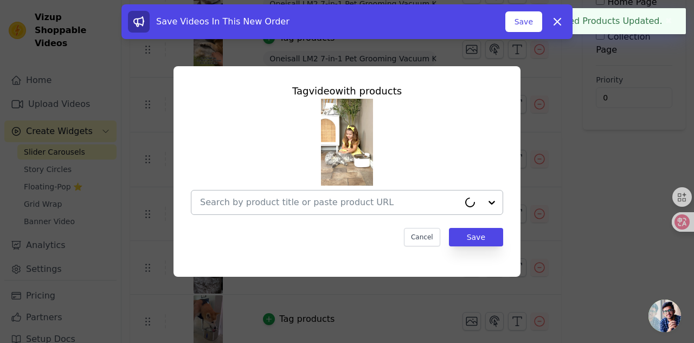
click at [240, 204] on input "text" at bounding box center [329, 202] width 259 height 13
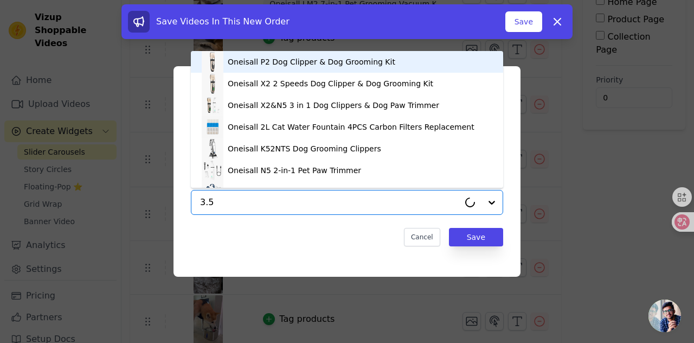
type input "3.5l"
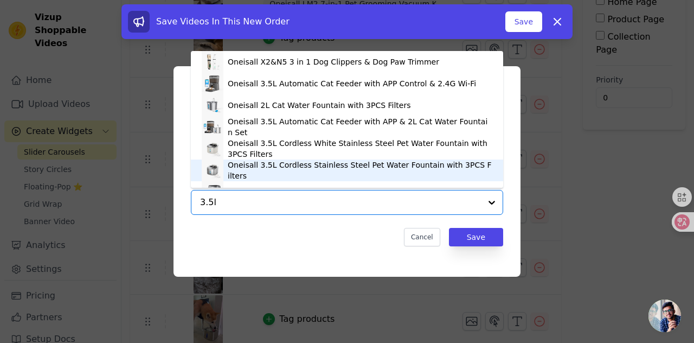
scroll to position [15, 0]
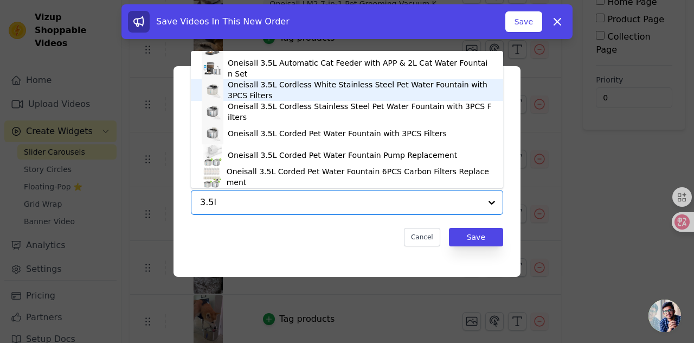
click at [274, 93] on div "Oneisall 3.5L Cordless White Stainless Steel Pet Water Fountain with 3PCS Filte…" at bounding box center [360, 90] width 265 height 22
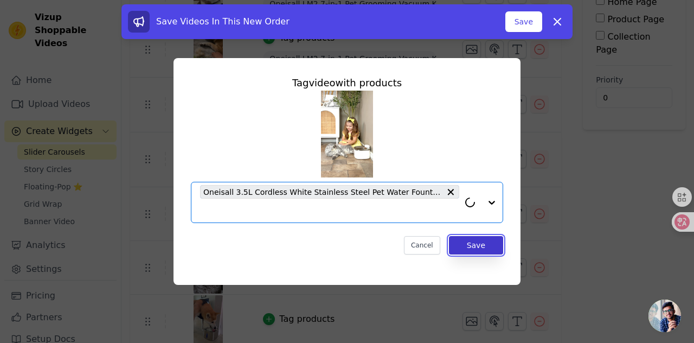
click at [465, 247] on button "Save" at bounding box center [476, 245] width 54 height 18
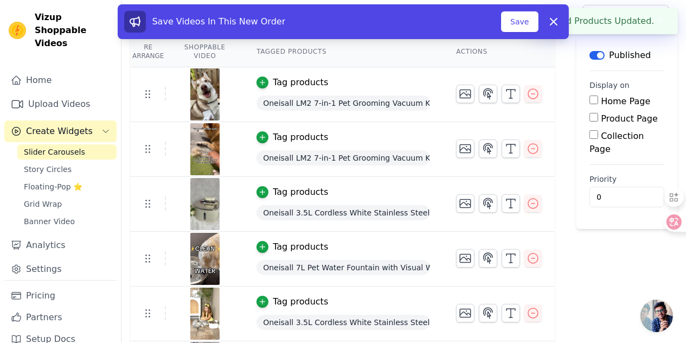
scroll to position [163, 0]
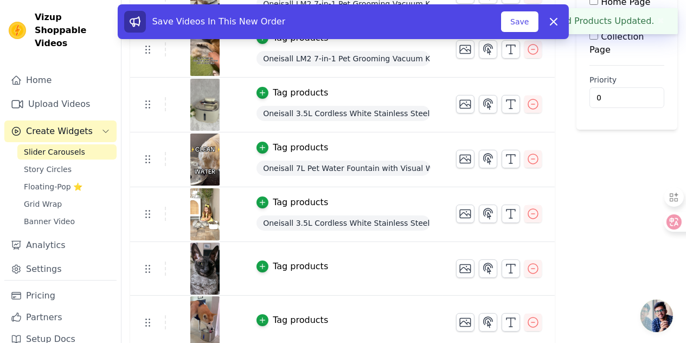
click at [309, 264] on div "Tag products" at bounding box center [300, 266] width 55 height 13
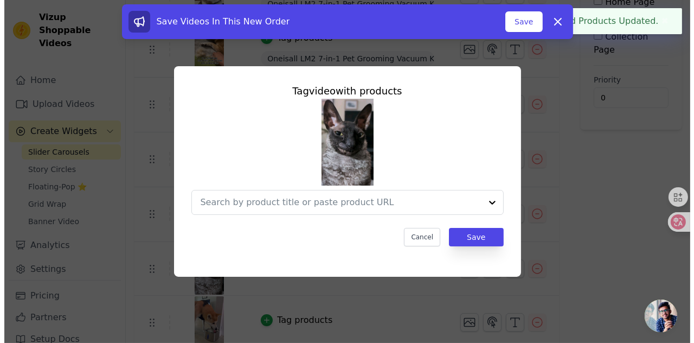
scroll to position [0, 0]
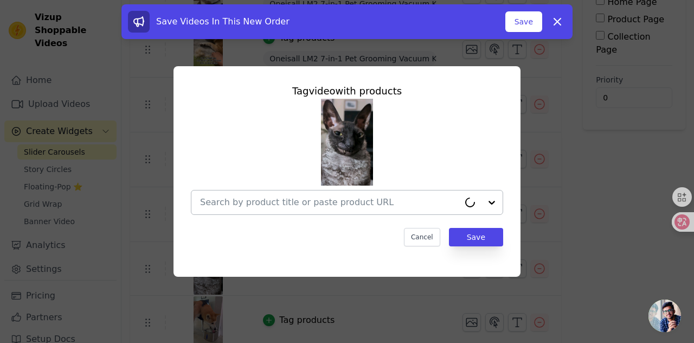
click at [289, 208] on input "text" at bounding box center [329, 202] width 259 height 13
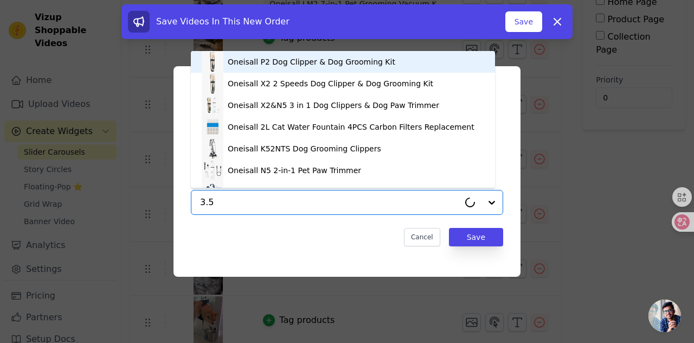
type input "3.5l"
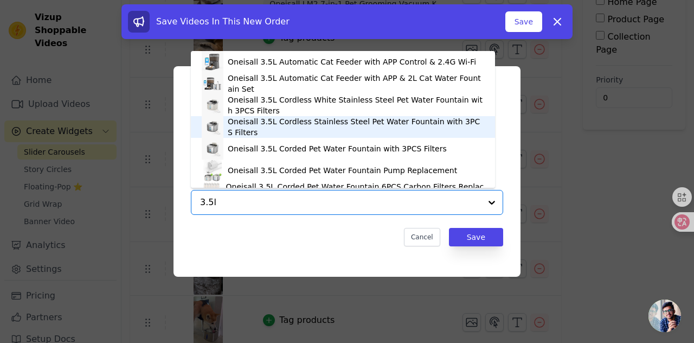
click at [278, 127] on div "Oneisall 3.5L Cordless Stainless Steel Pet Water Fountain with 3PCS Filters" at bounding box center [356, 127] width 256 height 22
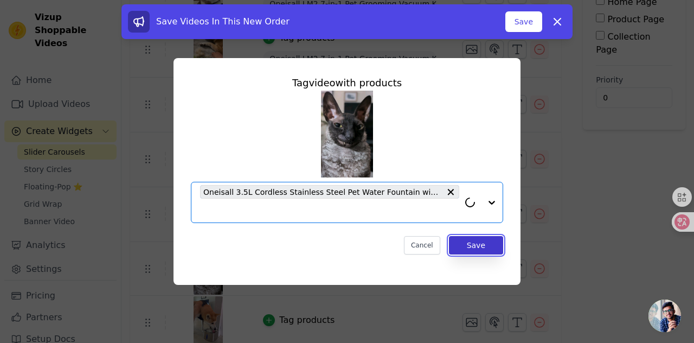
click at [475, 245] on button "Save" at bounding box center [476, 245] width 54 height 18
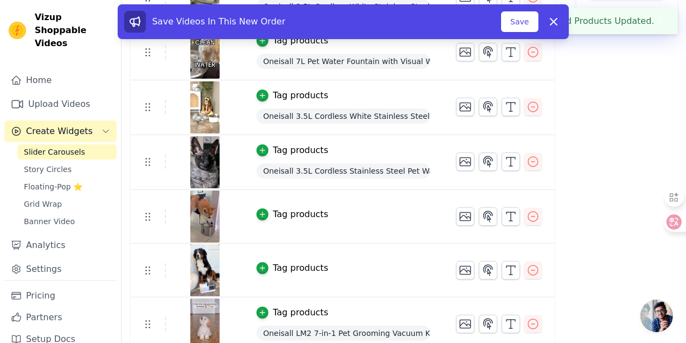
scroll to position [271, 0]
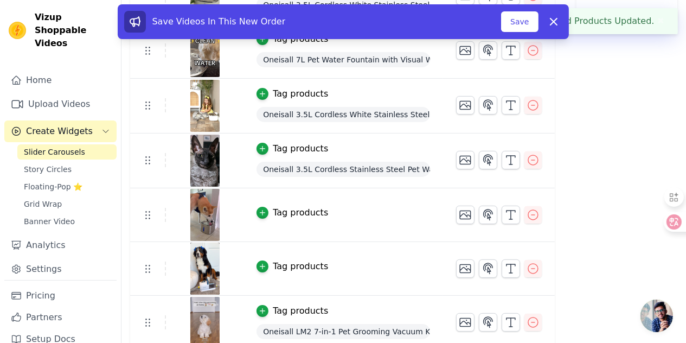
click at [297, 210] on div "Tag products" at bounding box center [300, 212] width 55 height 13
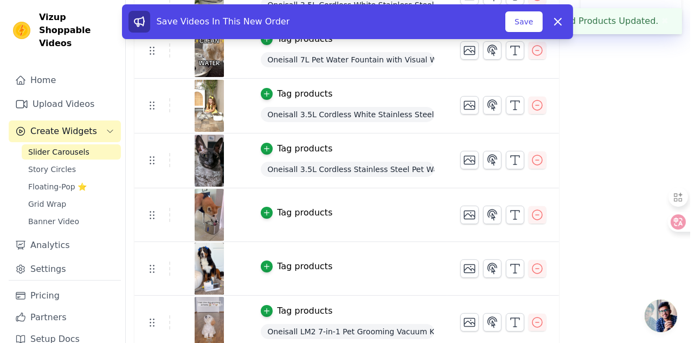
scroll to position [0, 0]
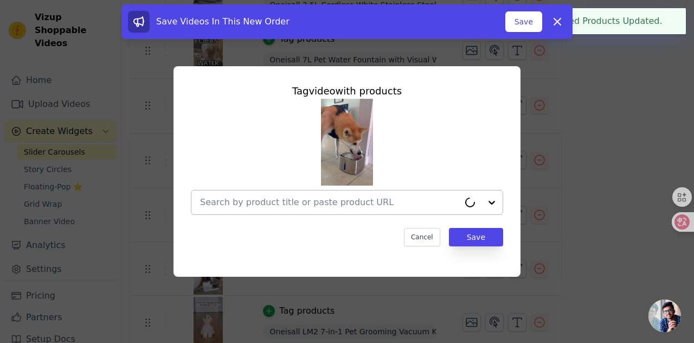
click at [245, 201] on input "text" at bounding box center [329, 202] width 259 height 13
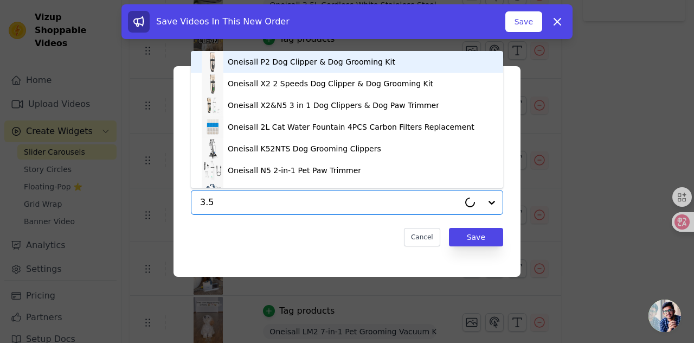
type input "3.5l"
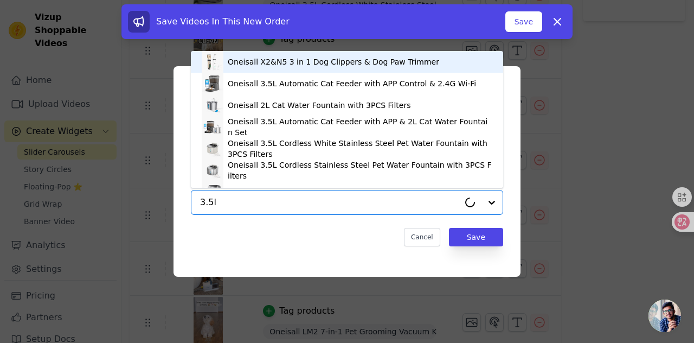
scroll to position [15, 0]
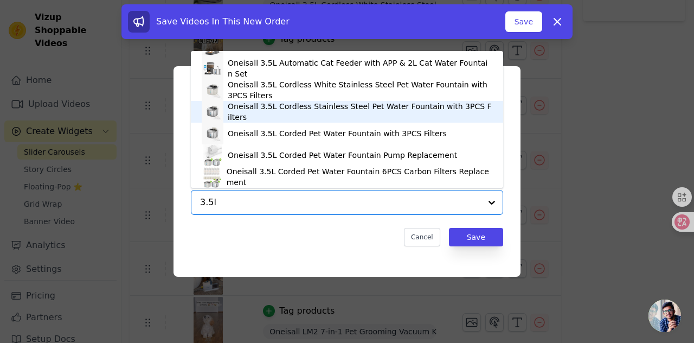
click at [298, 112] on div "Oneisall 3.5L Cordless Stainless Steel Pet Water Fountain with 3PCS Filters" at bounding box center [360, 112] width 265 height 22
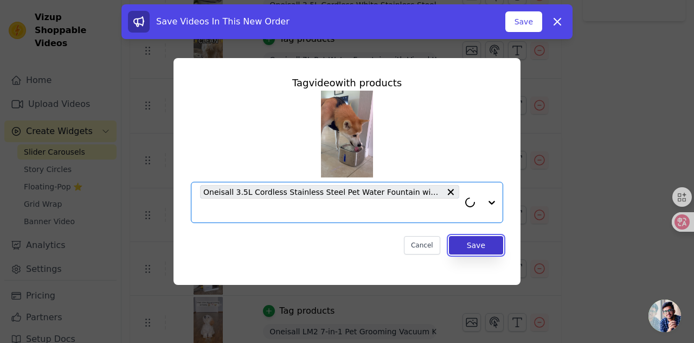
click at [459, 243] on button "Save" at bounding box center [476, 245] width 54 height 18
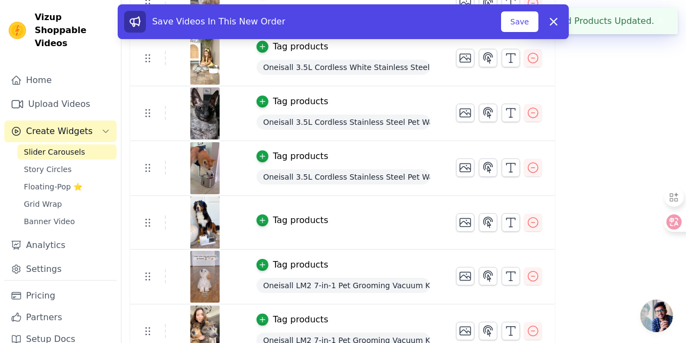
scroll to position [325, 0]
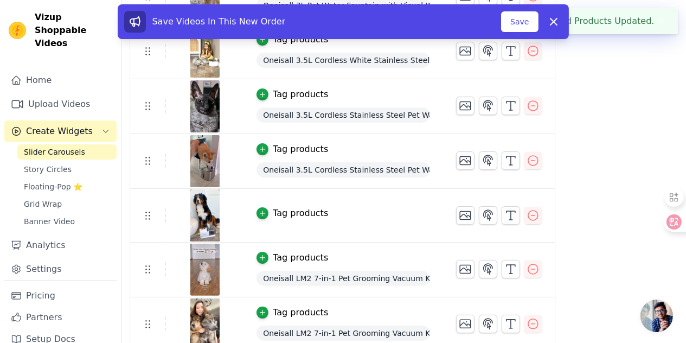
click at [287, 207] on div "Tag products" at bounding box center [300, 213] width 55 height 13
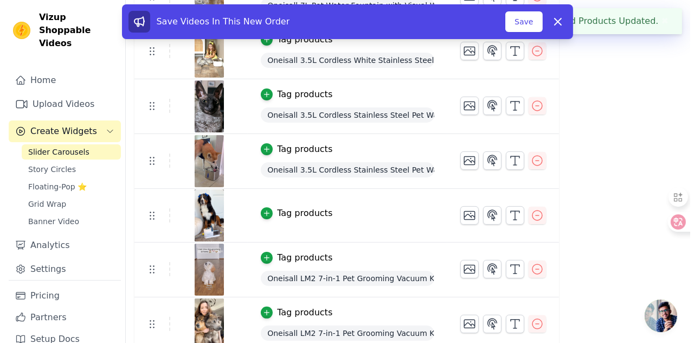
scroll to position [0, 0]
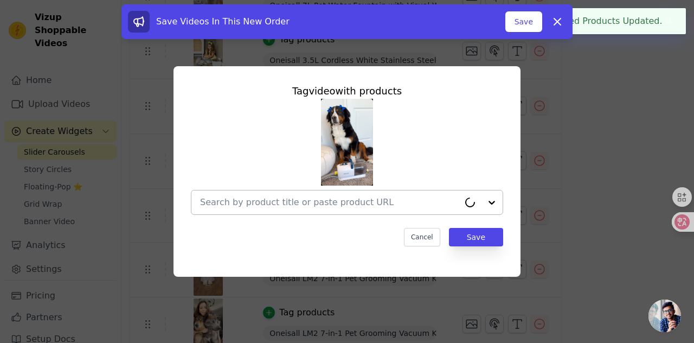
click at [256, 206] on input "text" at bounding box center [329, 202] width 259 height 13
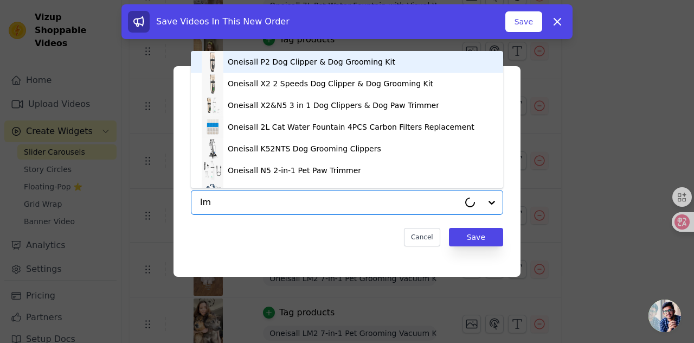
type input "lm2"
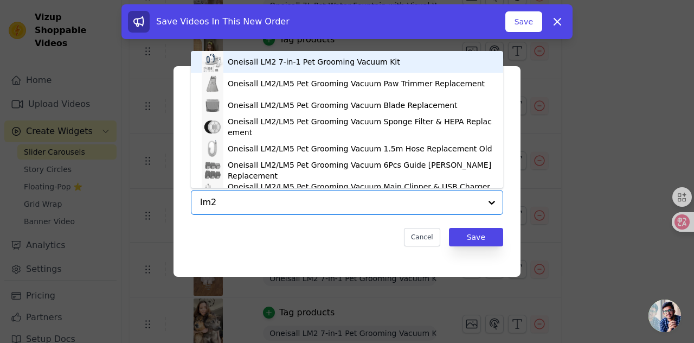
click at [257, 68] on div "Oneisall LM2 7-in-1 Pet Grooming Vacuum Kit" at bounding box center [347, 62] width 291 height 22
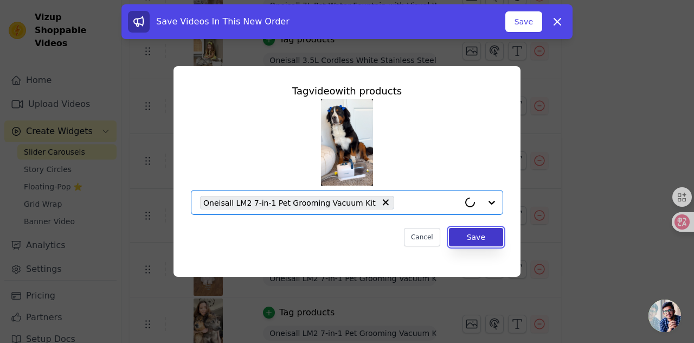
click at [473, 237] on button "Save" at bounding box center [476, 237] width 54 height 18
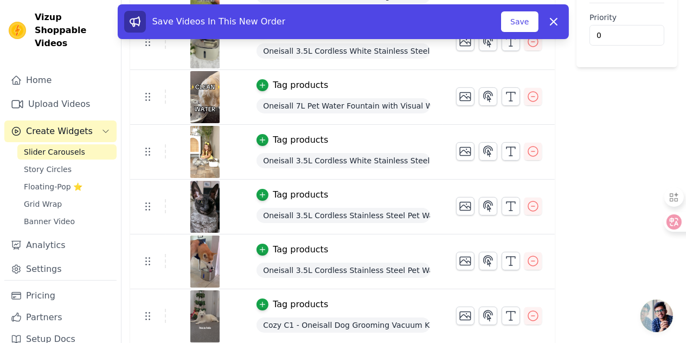
scroll to position [224, 0]
click at [512, 25] on button "Save" at bounding box center [519, 21] width 37 height 21
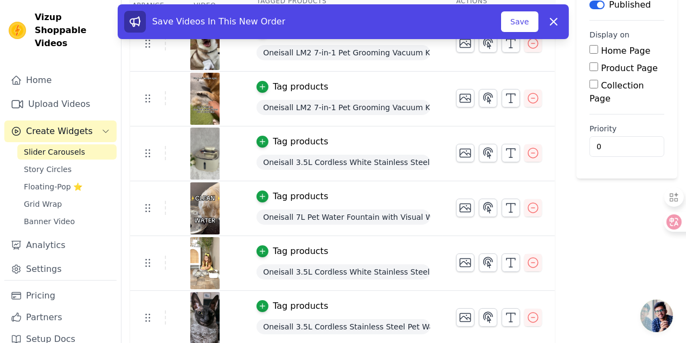
scroll to position [0, 0]
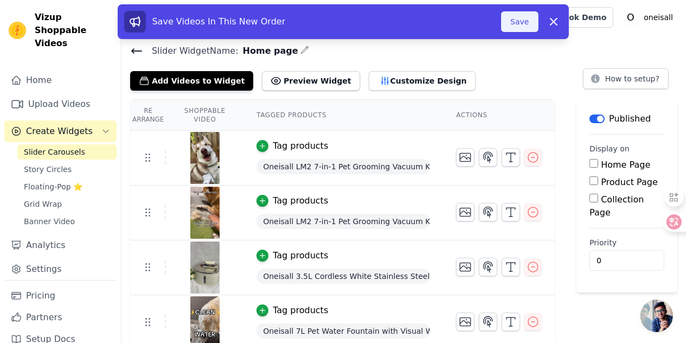
click at [510, 22] on button "Save" at bounding box center [519, 21] width 37 height 21
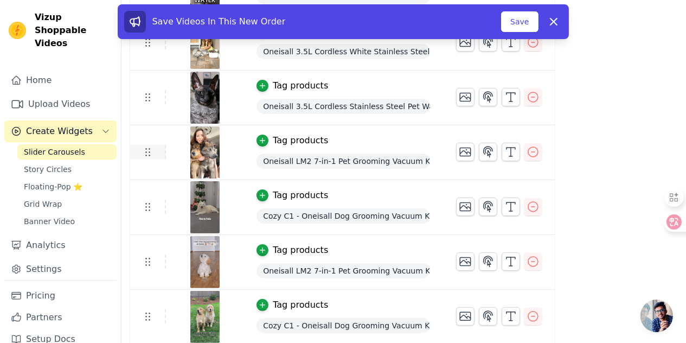
scroll to position [333, 0]
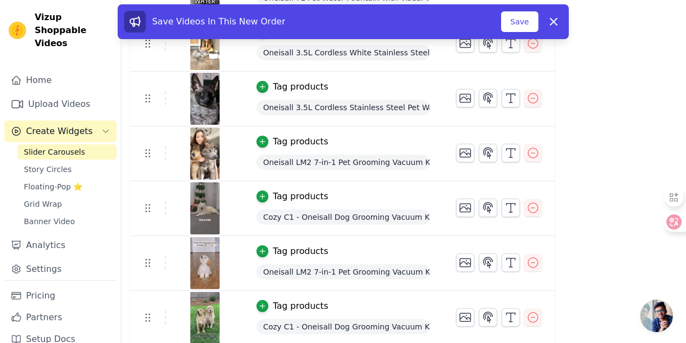
drag, startPoint x: 525, startPoint y: 22, endPoint x: 425, endPoint y: 53, distance: 105.1
click at [524, 23] on button "Save" at bounding box center [519, 21] width 37 height 21
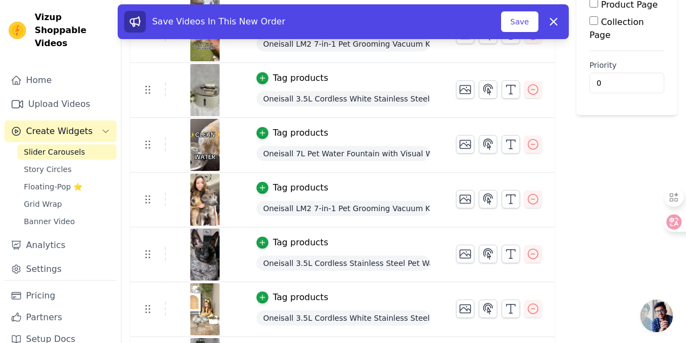
scroll to position [163, 0]
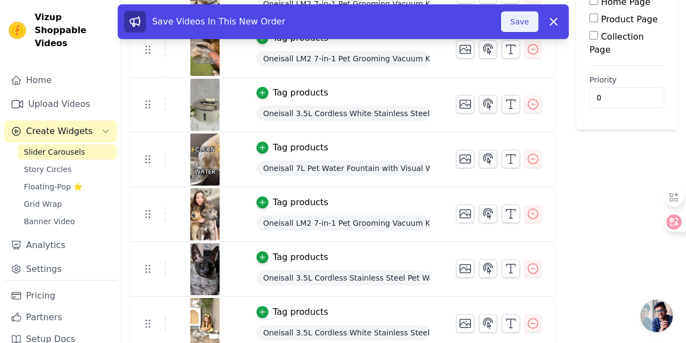
click at [525, 18] on button "Save" at bounding box center [519, 21] width 37 height 21
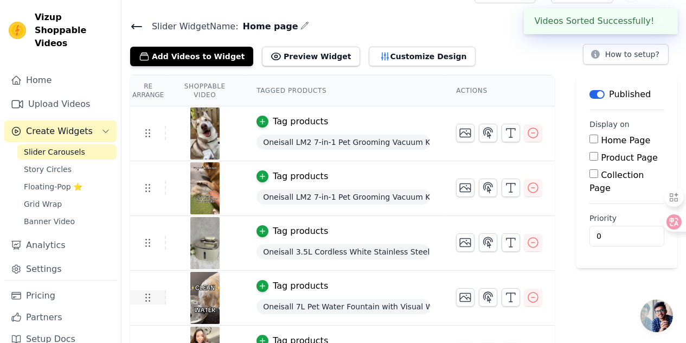
scroll to position [54, 0]
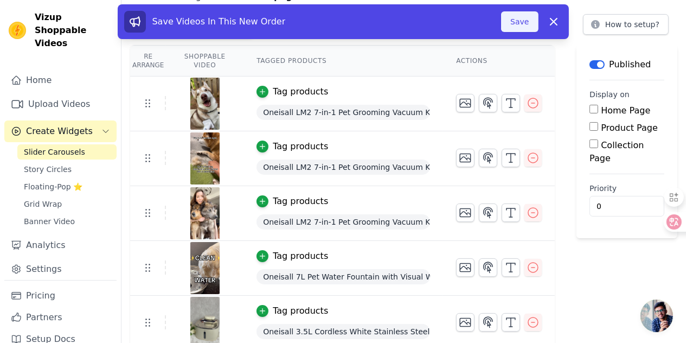
click at [509, 23] on button "Save" at bounding box center [519, 21] width 37 height 21
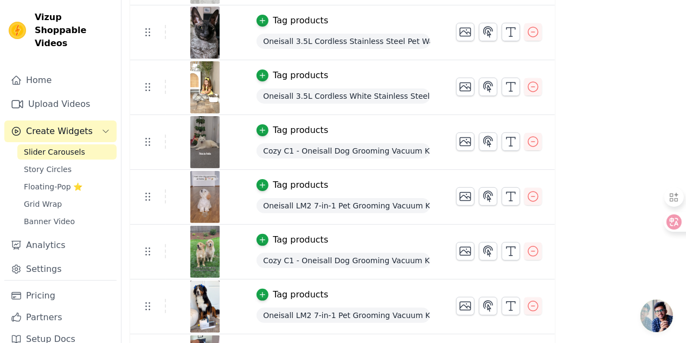
scroll to position [387, 0]
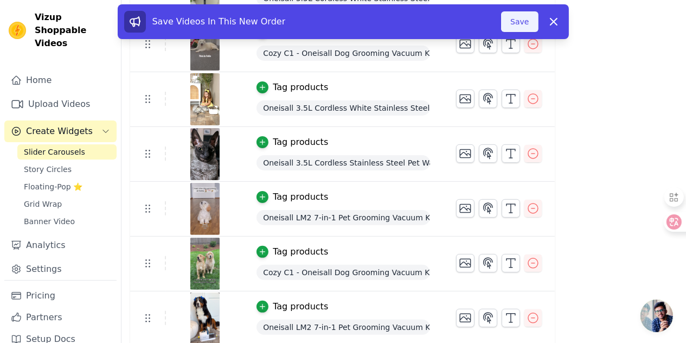
click at [506, 23] on button "Save" at bounding box center [519, 21] width 37 height 21
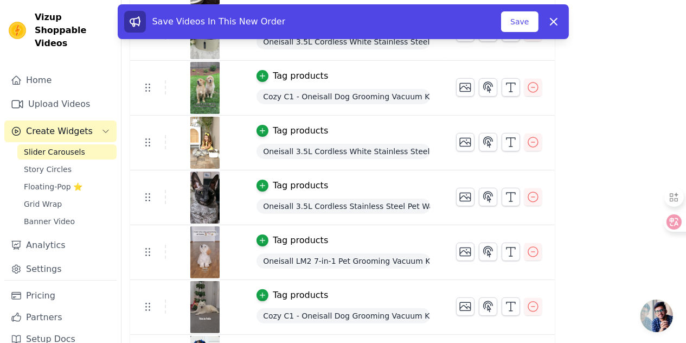
scroll to position [271, 0]
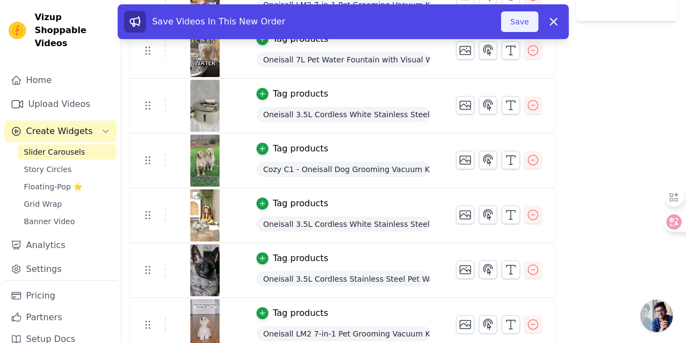
click at [525, 20] on button "Save" at bounding box center [519, 21] width 37 height 21
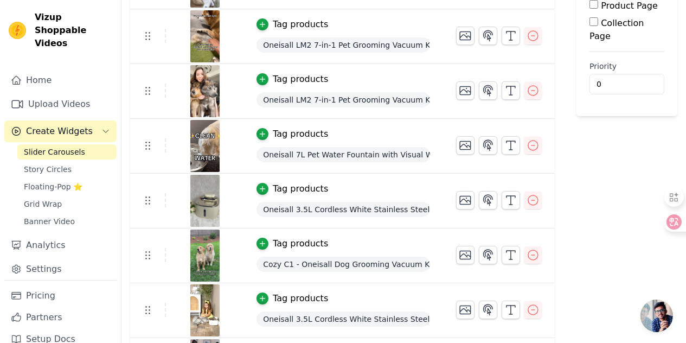
scroll to position [163, 0]
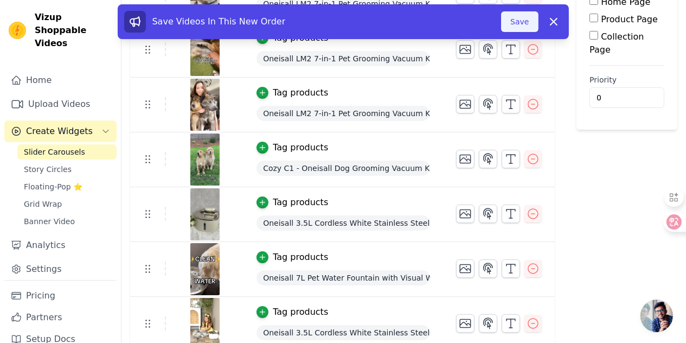
click at [514, 22] on button "Save" at bounding box center [519, 21] width 37 height 21
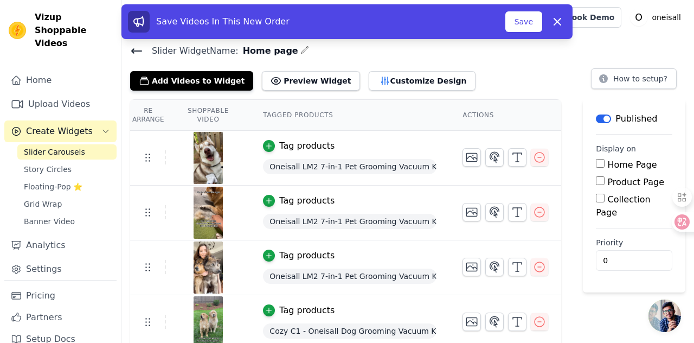
click at [512, 21] on link "Help Setup" at bounding box center [513, 17] width 61 height 21
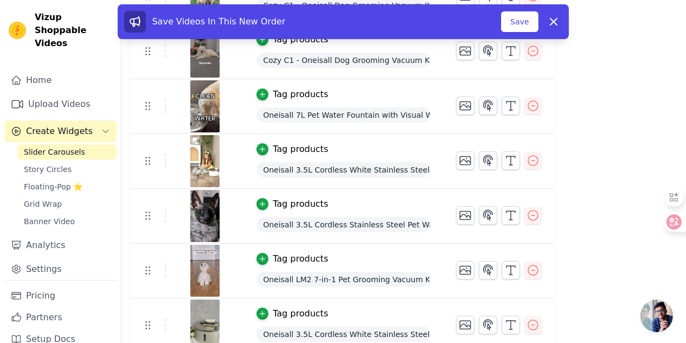
scroll to position [271, 0]
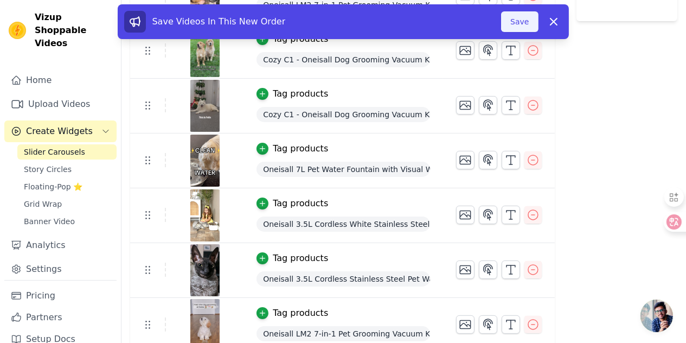
click at [512, 23] on button "Save" at bounding box center [519, 21] width 37 height 21
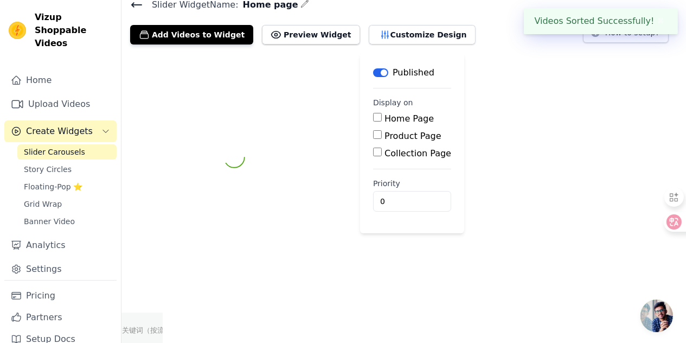
scroll to position [0, 0]
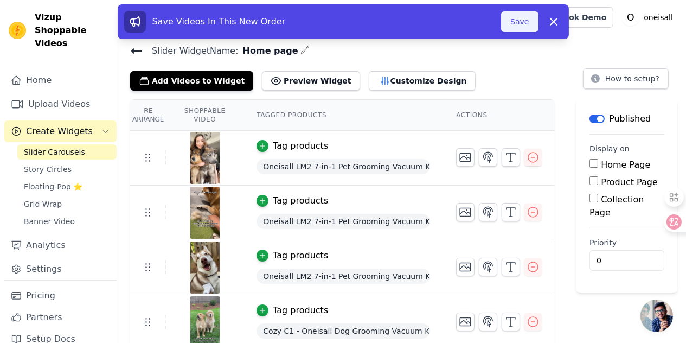
click at [521, 22] on button "Save" at bounding box center [519, 21] width 37 height 21
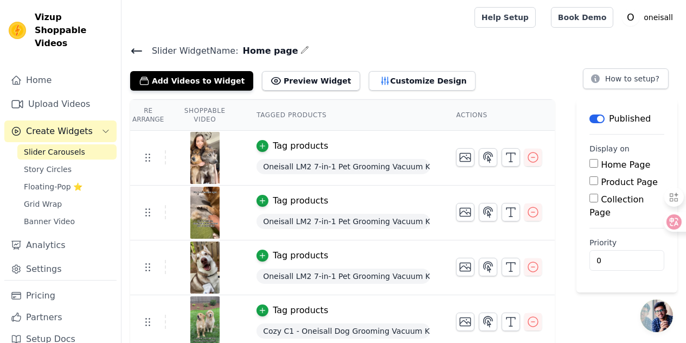
click at [296, 216] on span "Oneisall LM2 7-in-1 Pet Grooming Vacuum Kit" at bounding box center [343, 221] width 174 height 15
click at [266, 201] on icon "button" at bounding box center [263, 201] width 8 height 8
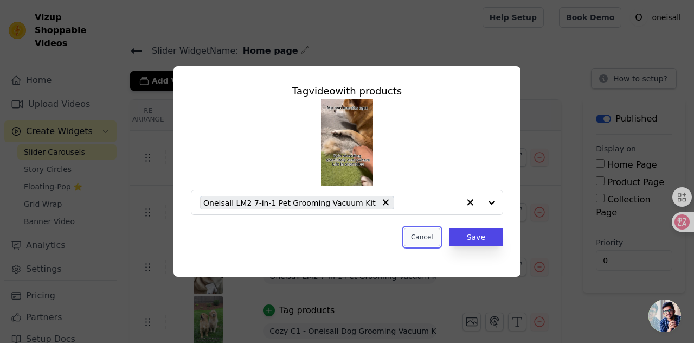
click at [418, 236] on button "Cancel" at bounding box center [422, 237] width 36 height 18
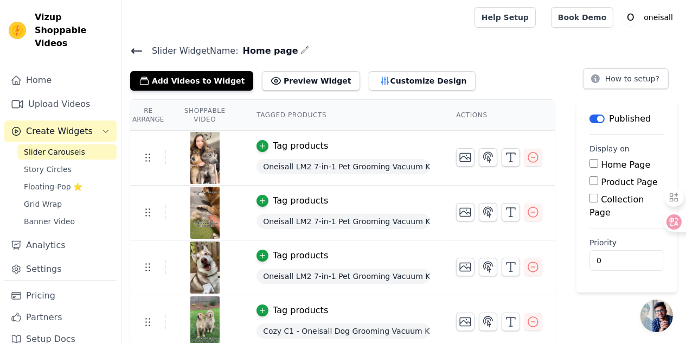
click at [133, 50] on icon at bounding box center [137, 51] width 10 height 4
